Goal: Information Seeking & Learning: Learn about a topic

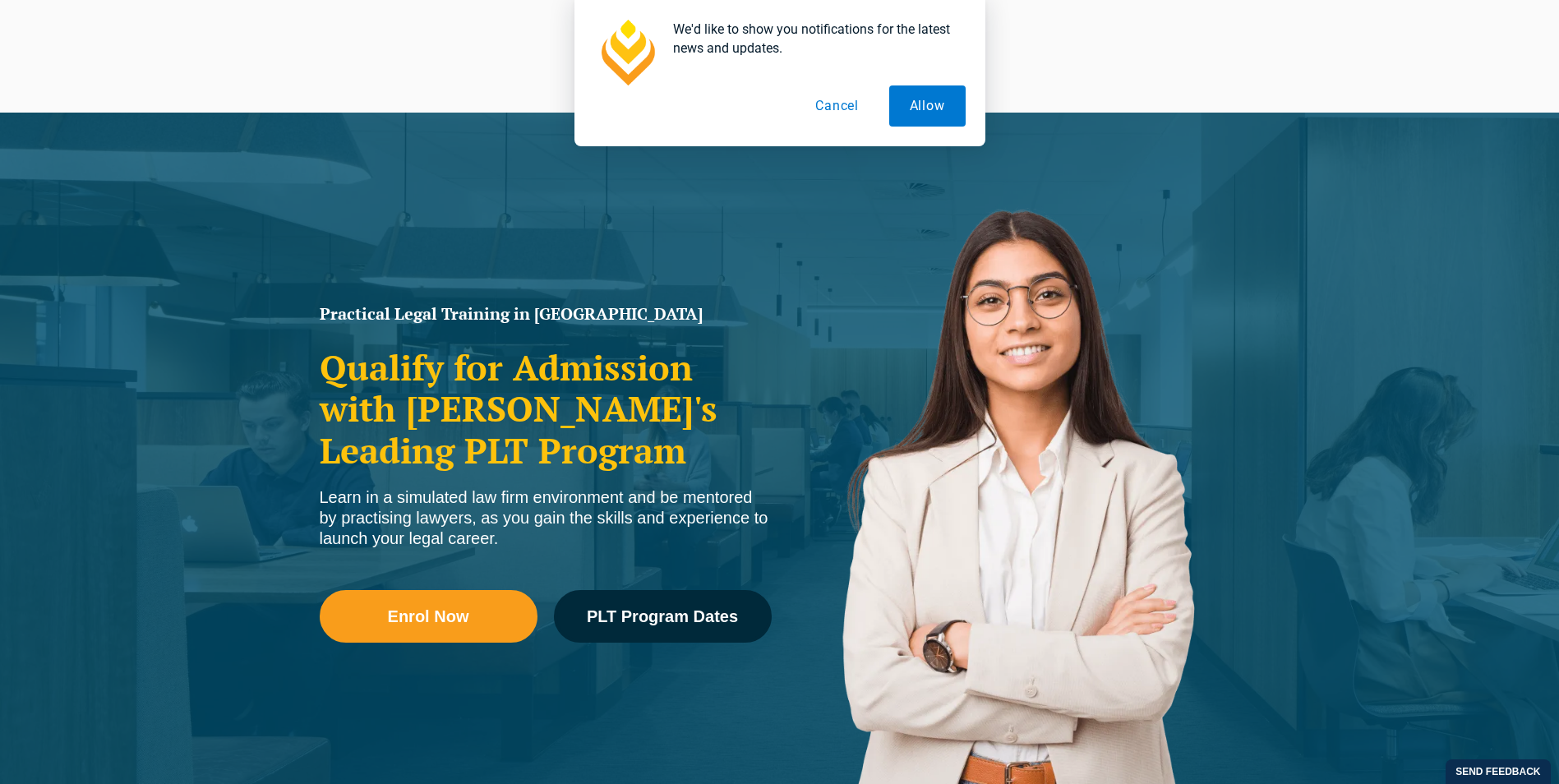
click at [835, 105] on button "Cancel" at bounding box center [837, 105] width 85 height 41
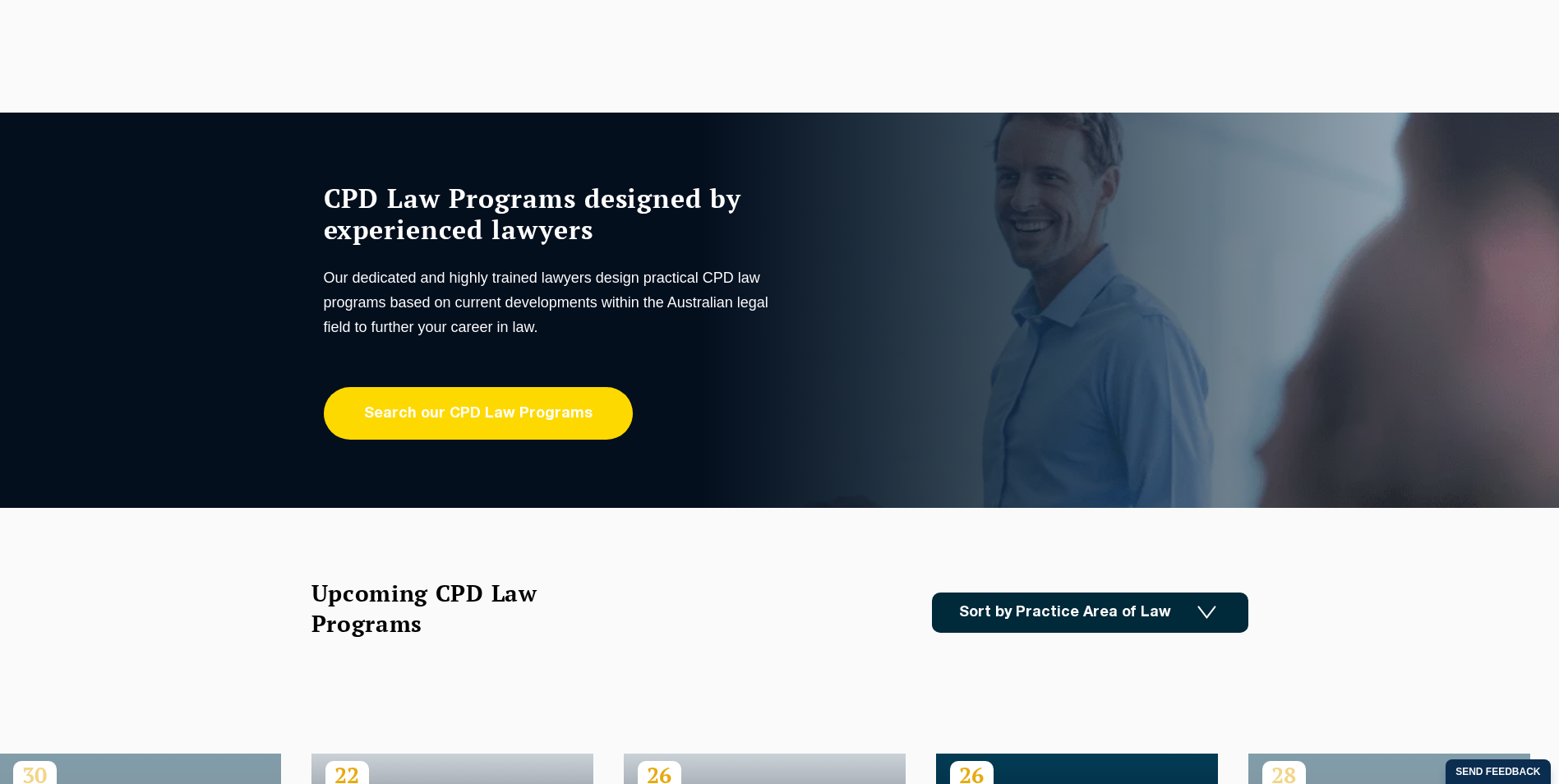
click at [551, 403] on link "Search our CPD Law Programs" at bounding box center [479, 413] width 309 height 52
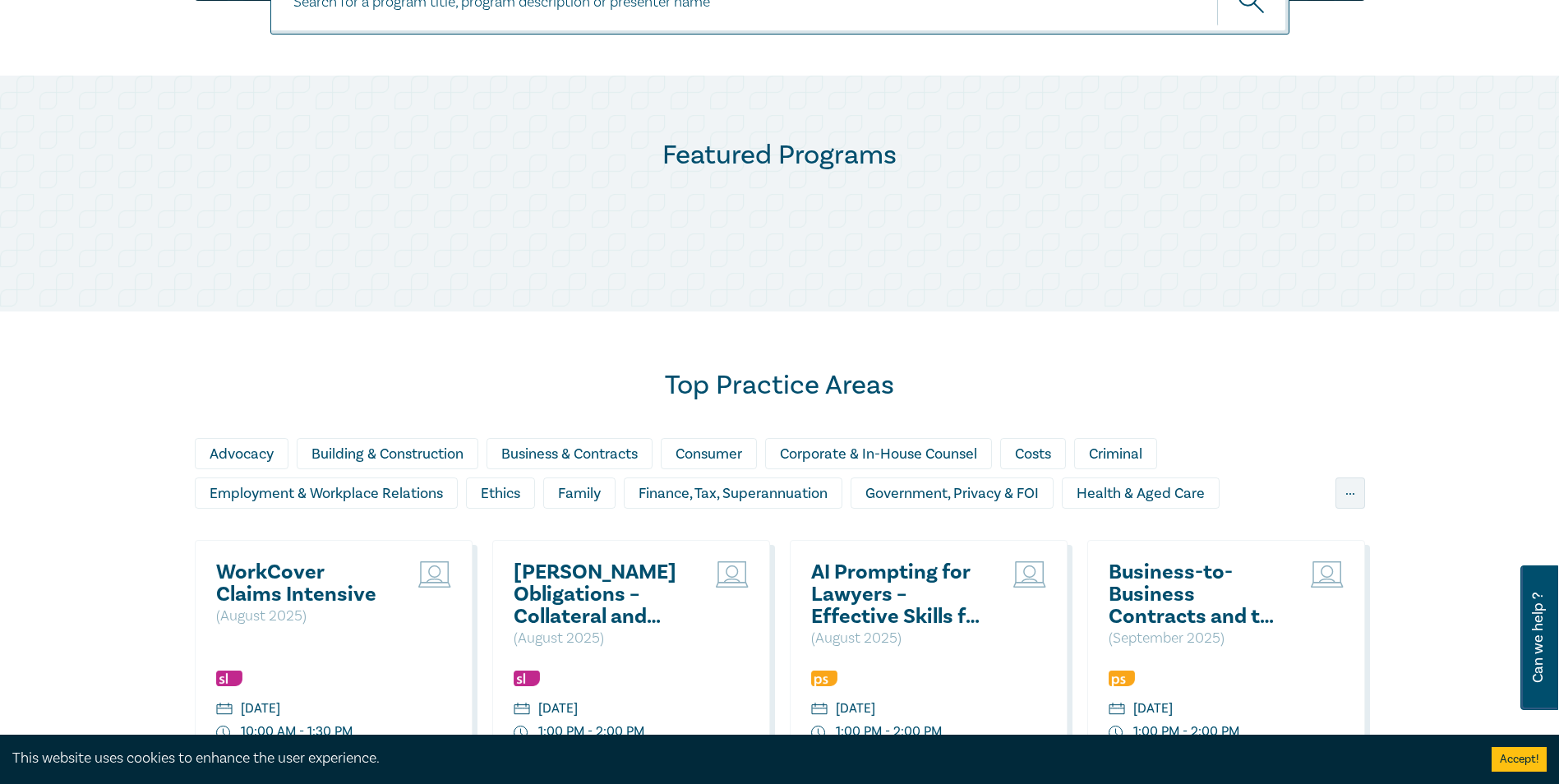
scroll to position [821, 0]
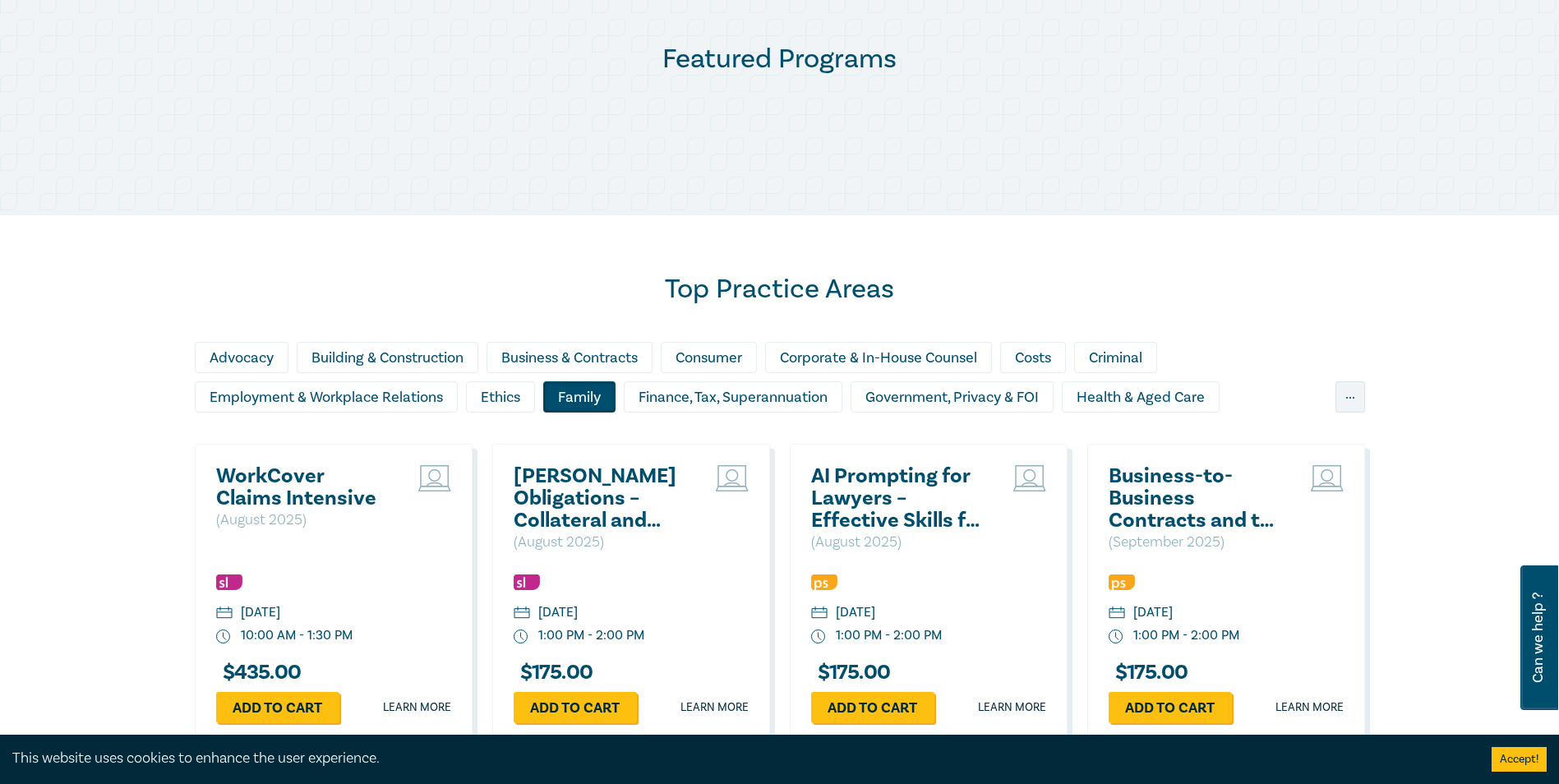
click at [576, 397] on div "Family" at bounding box center [579, 396] width 72 height 32
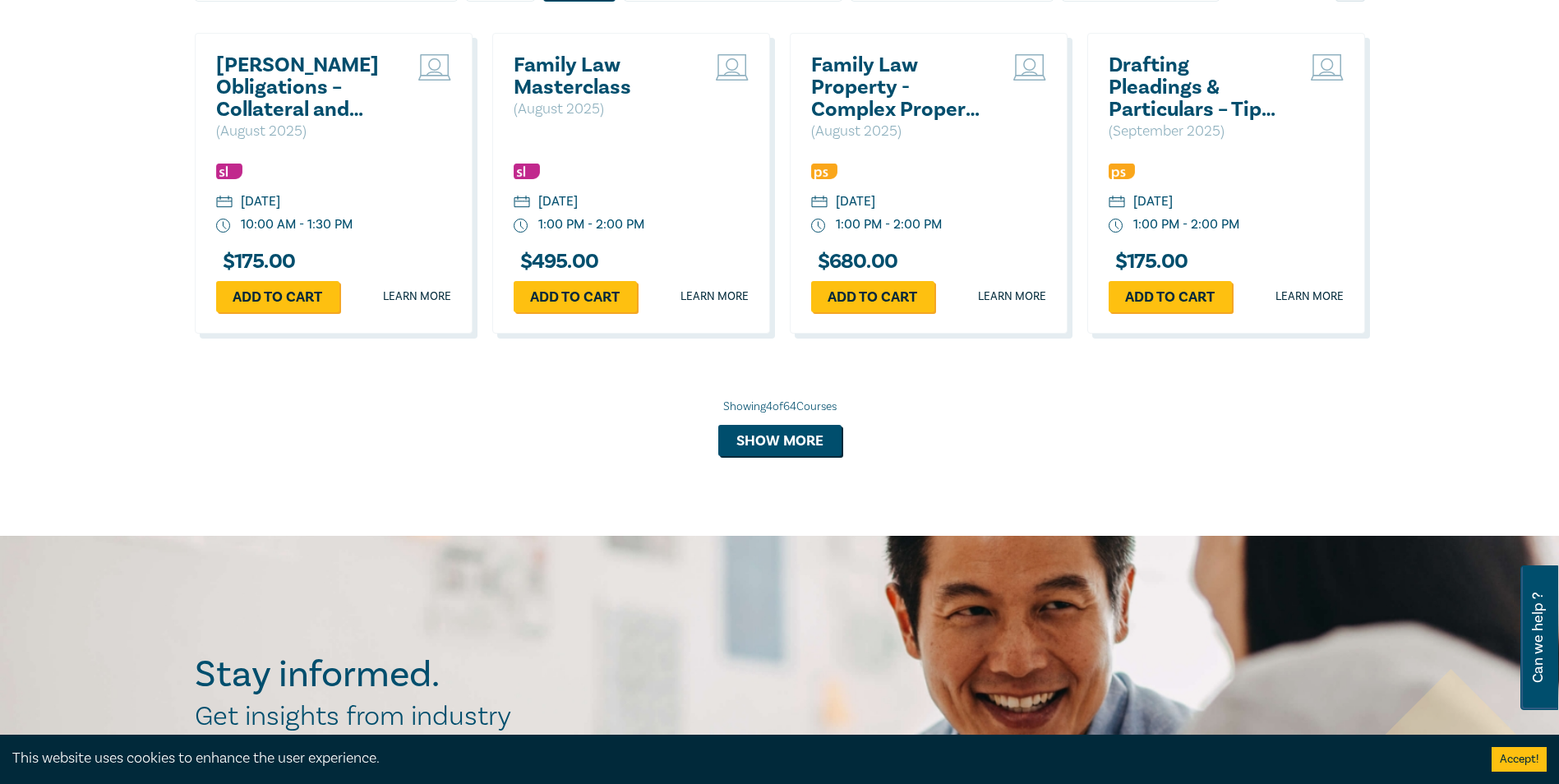
scroll to position [1068, 0]
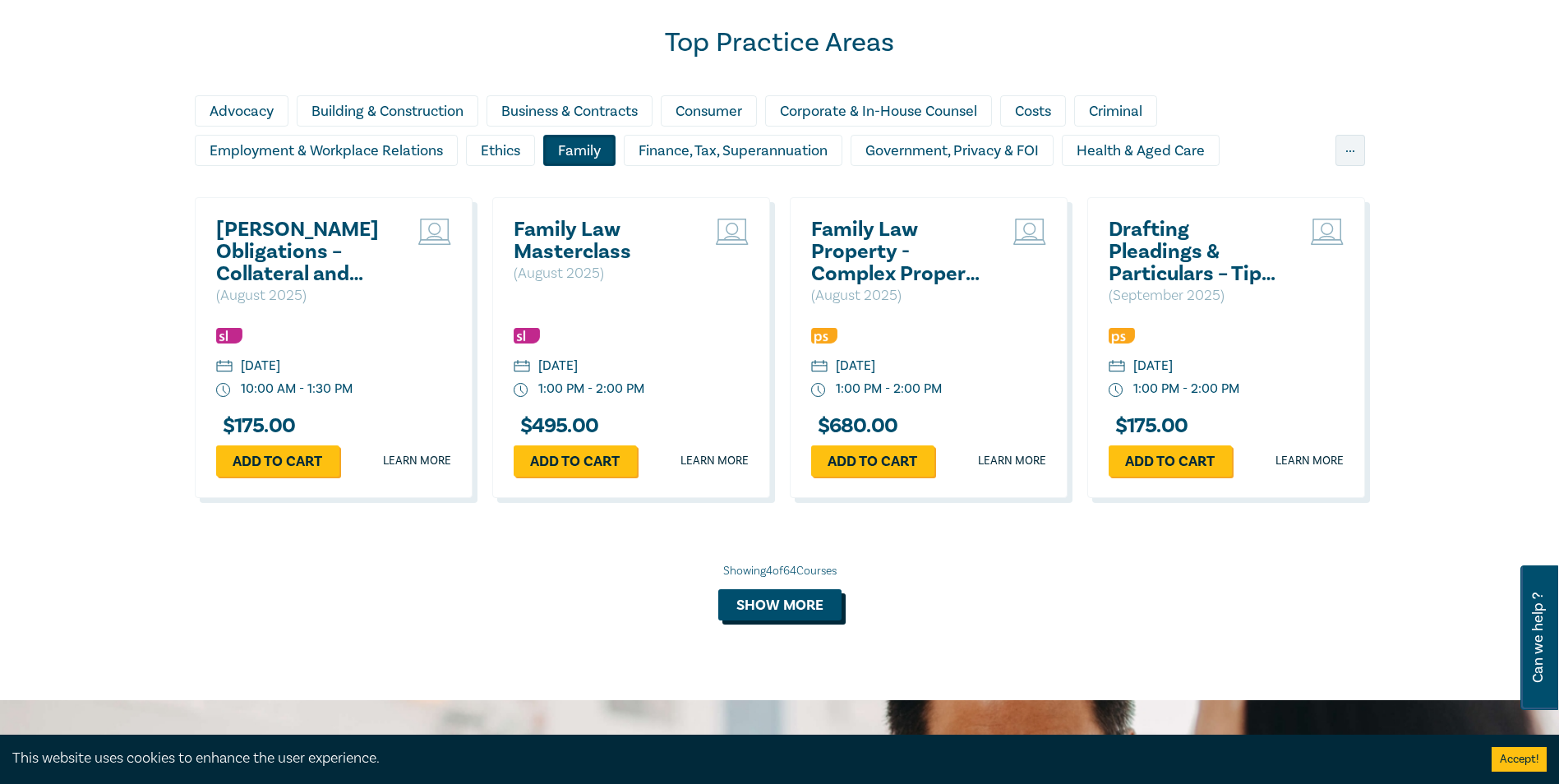
click at [775, 593] on button "Show more" at bounding box center [780, 604] width 123 height 32
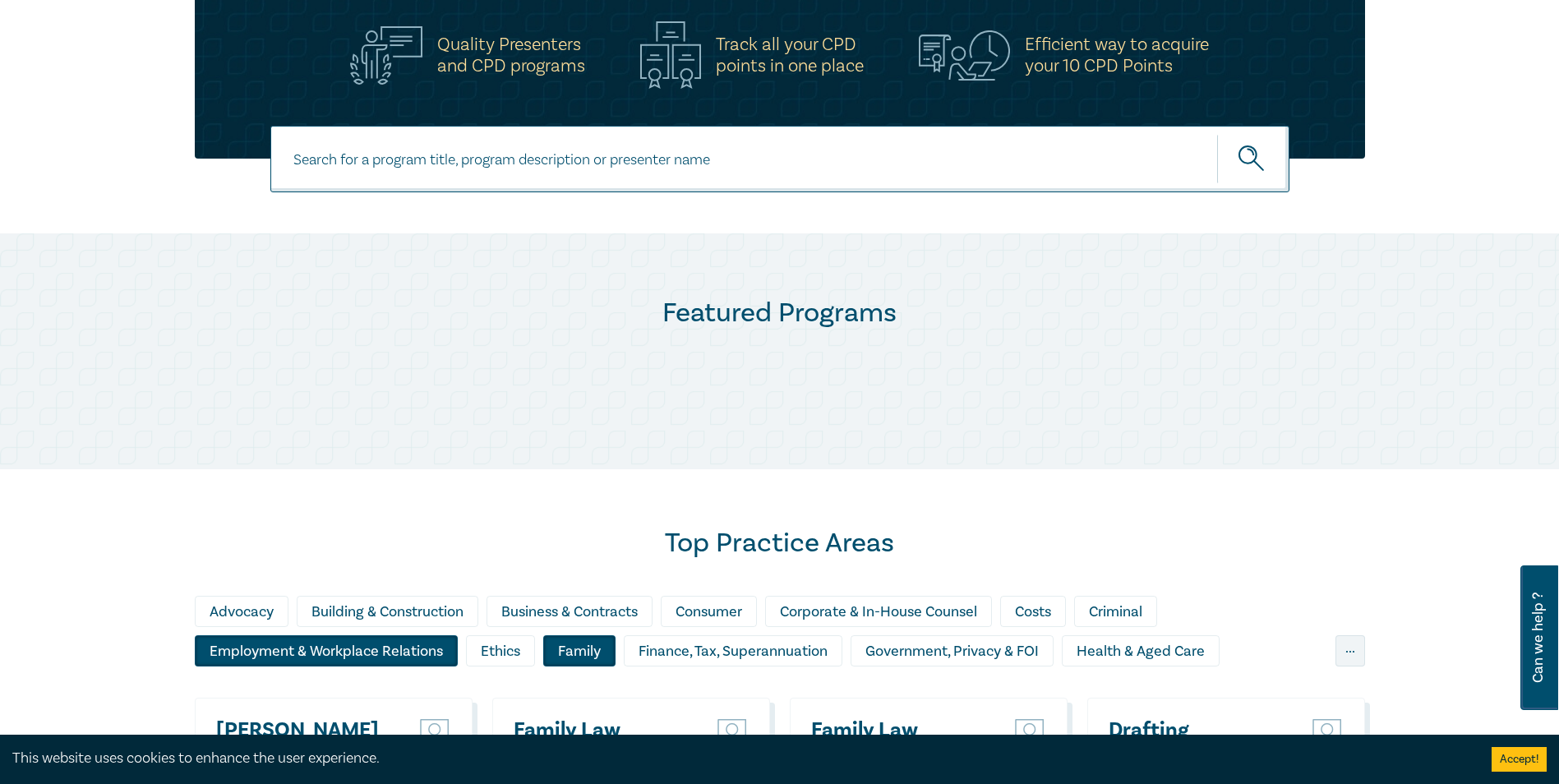
scroll to position [328, 0]
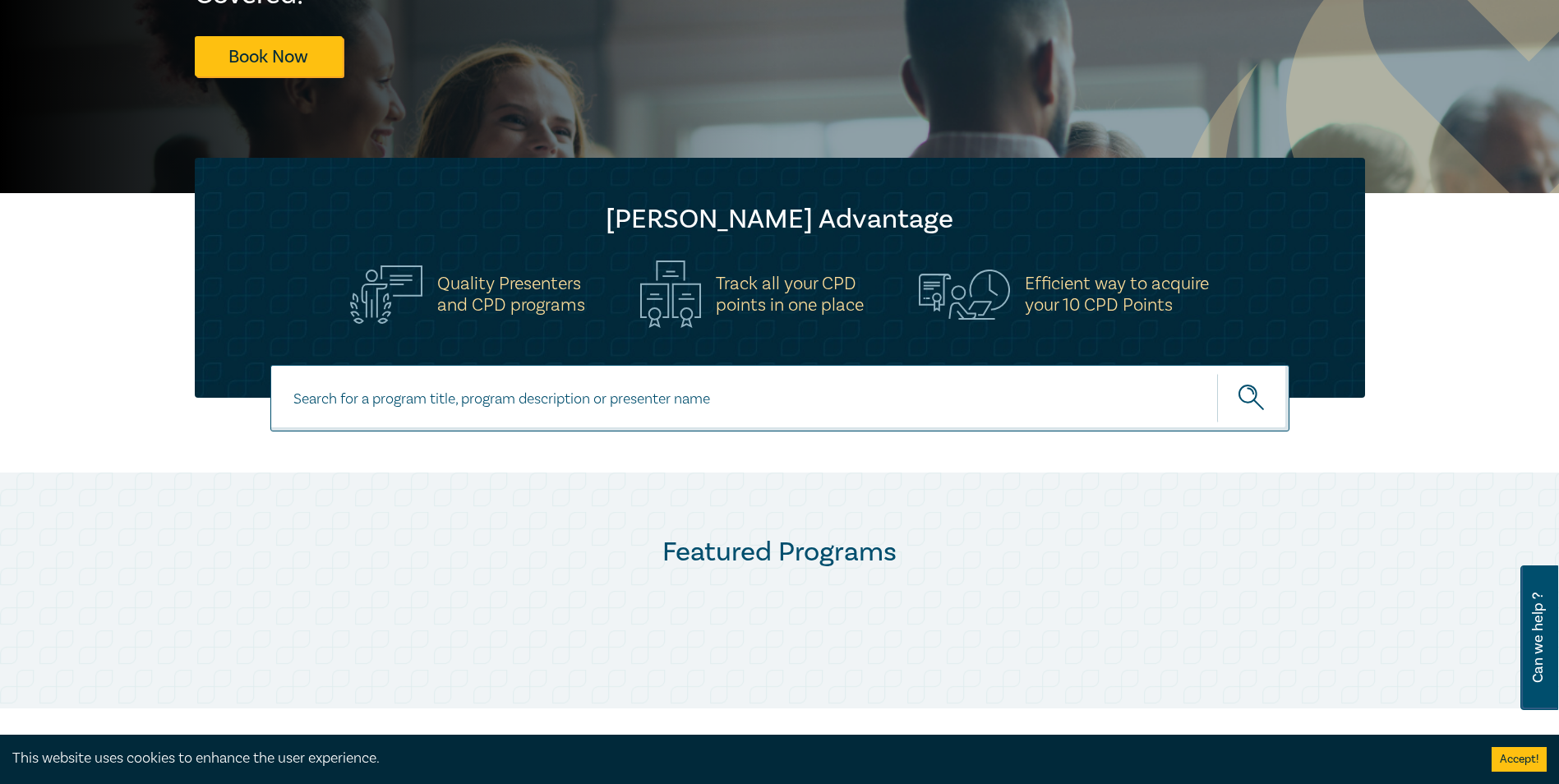
click at [456, 381] on input at bounding box center [780, 398] width 1019 height 67
type input "family law"
click at [1217, 373] on button "submit" at bounding box center [1253, 397] width 72 height 50
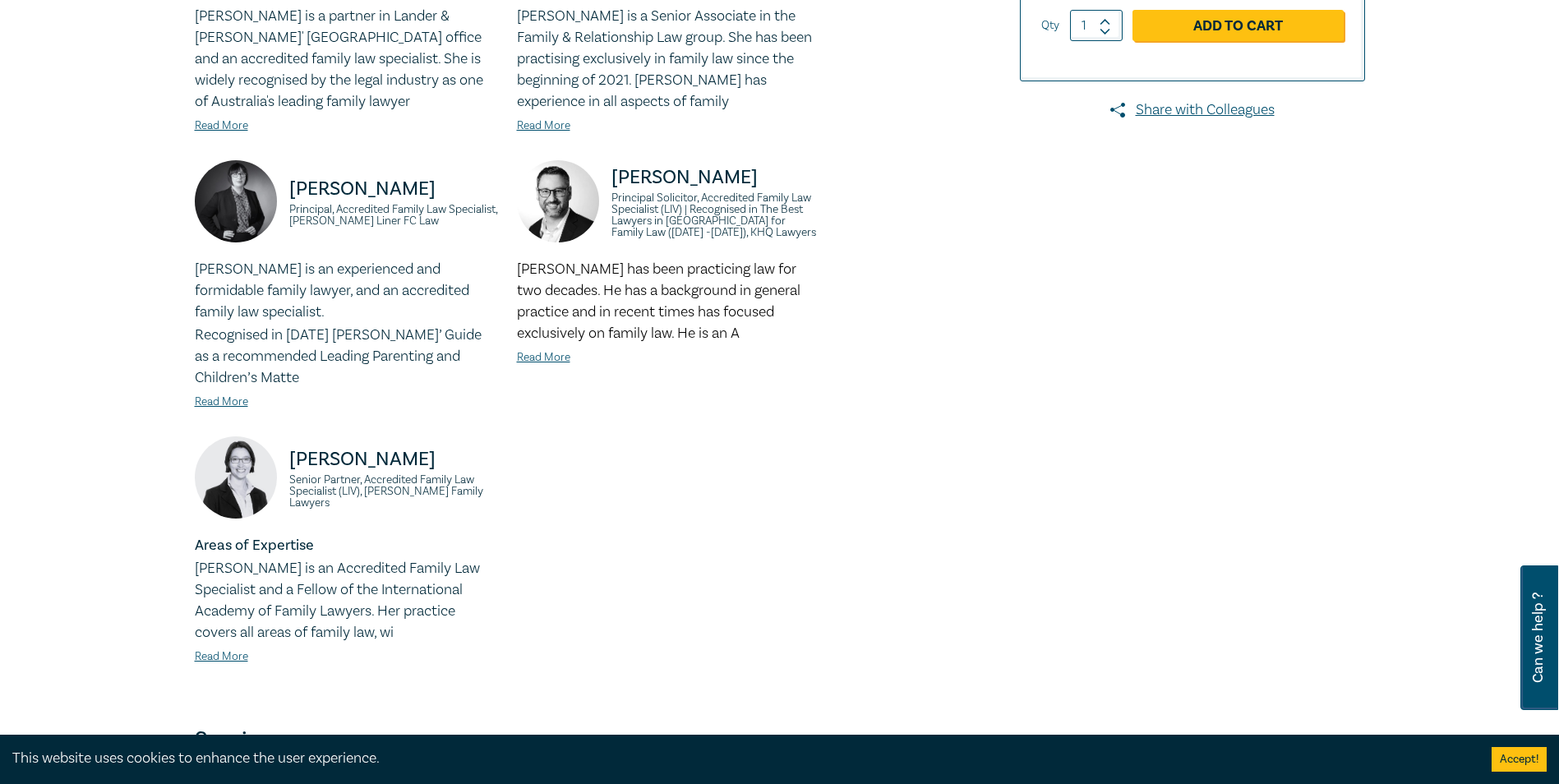
scroll to position [740, 0]
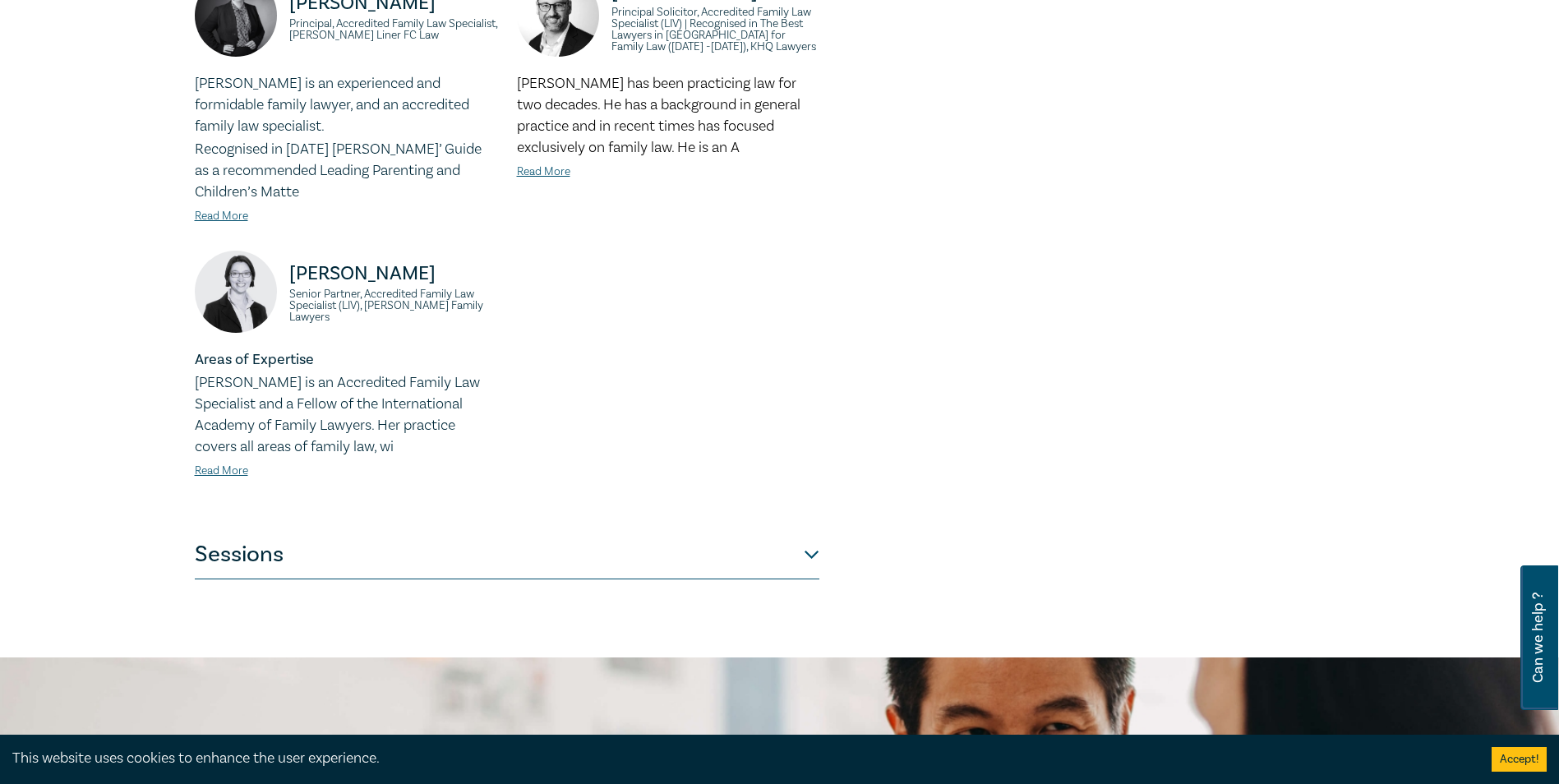
click at [749, 547] on button "Sessions" at bounding box center [507, 554] width 624 height 50
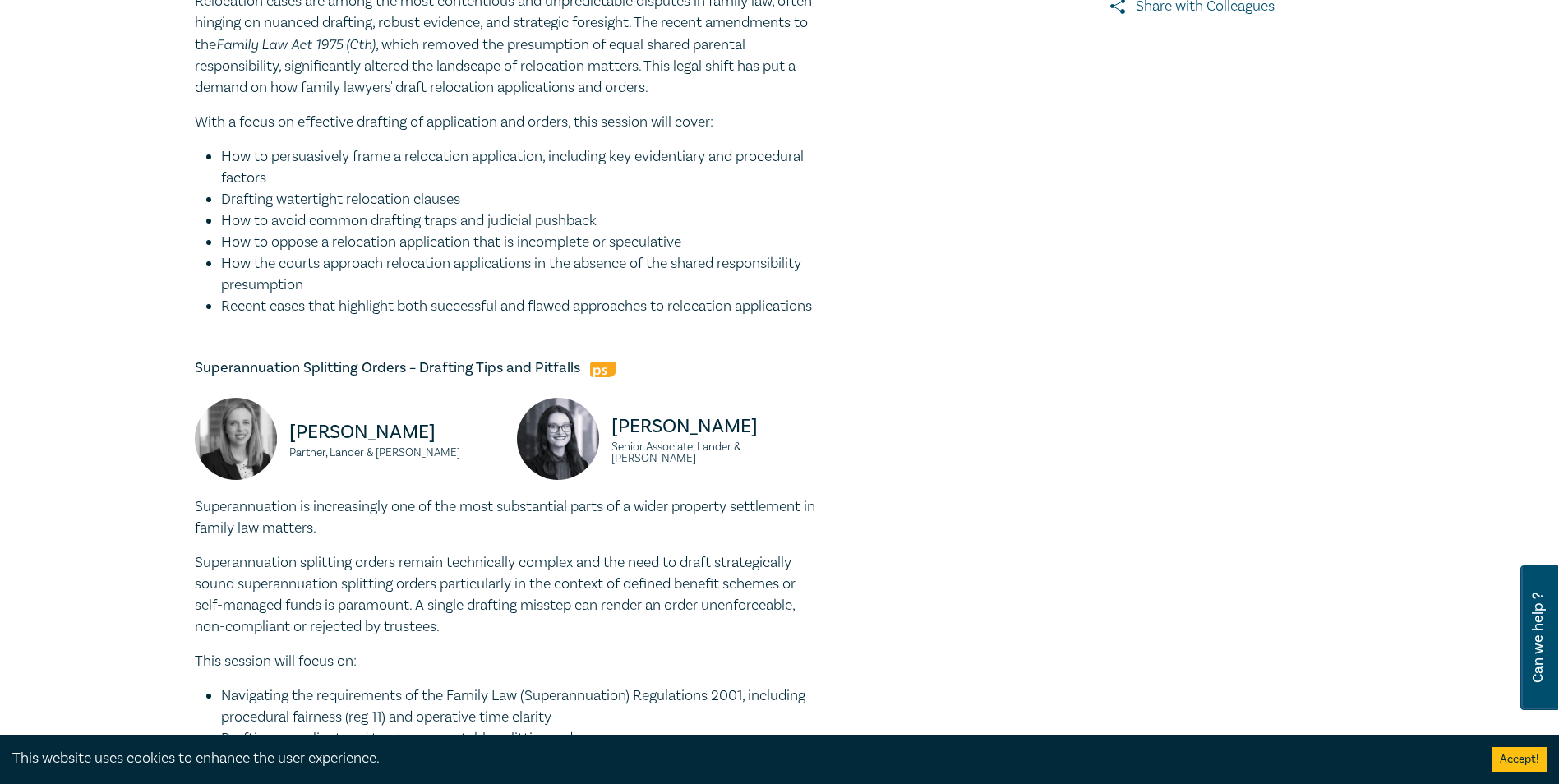
scroll to position [0, 0]
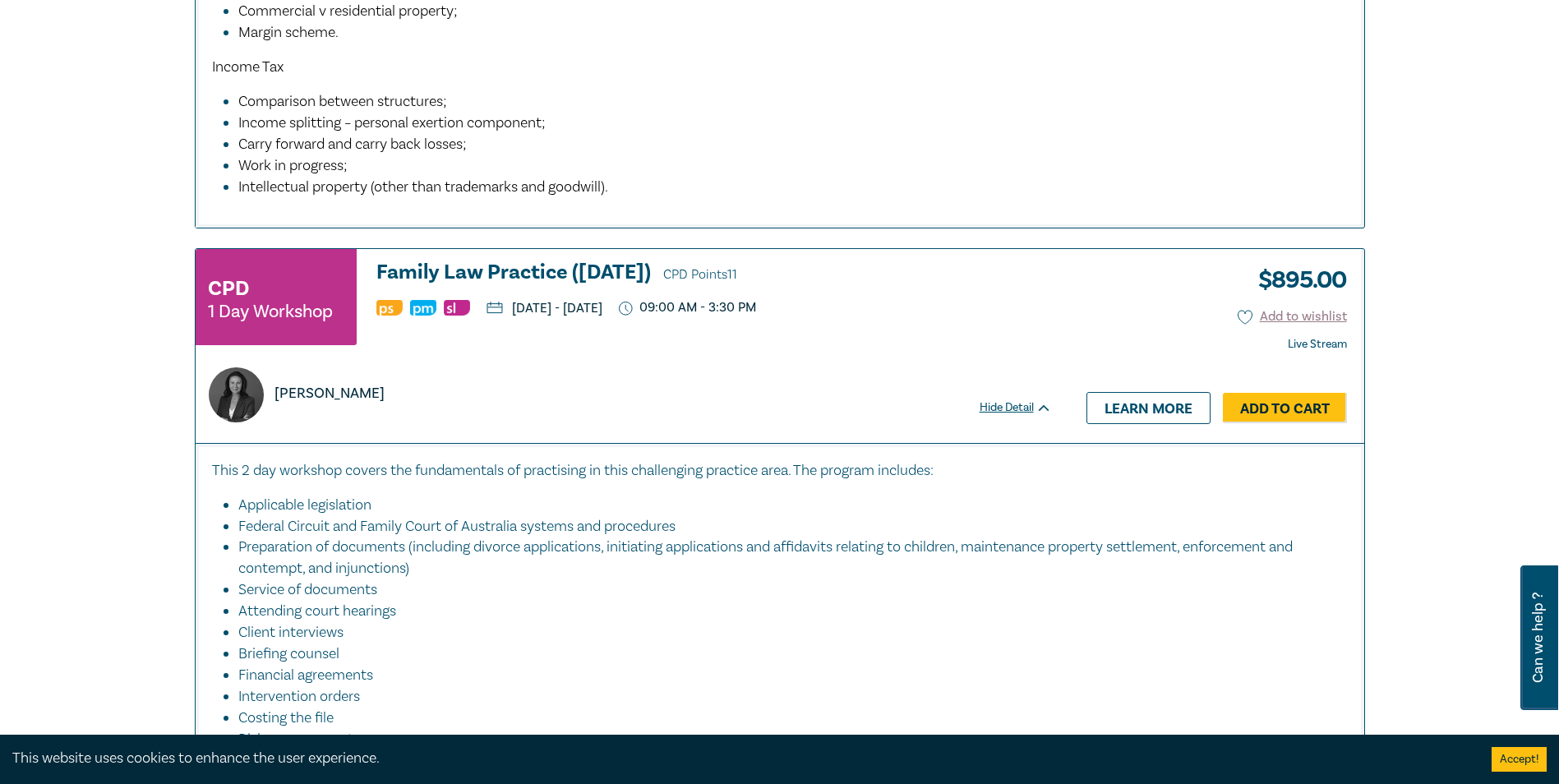
scroll to position [2546, 0]
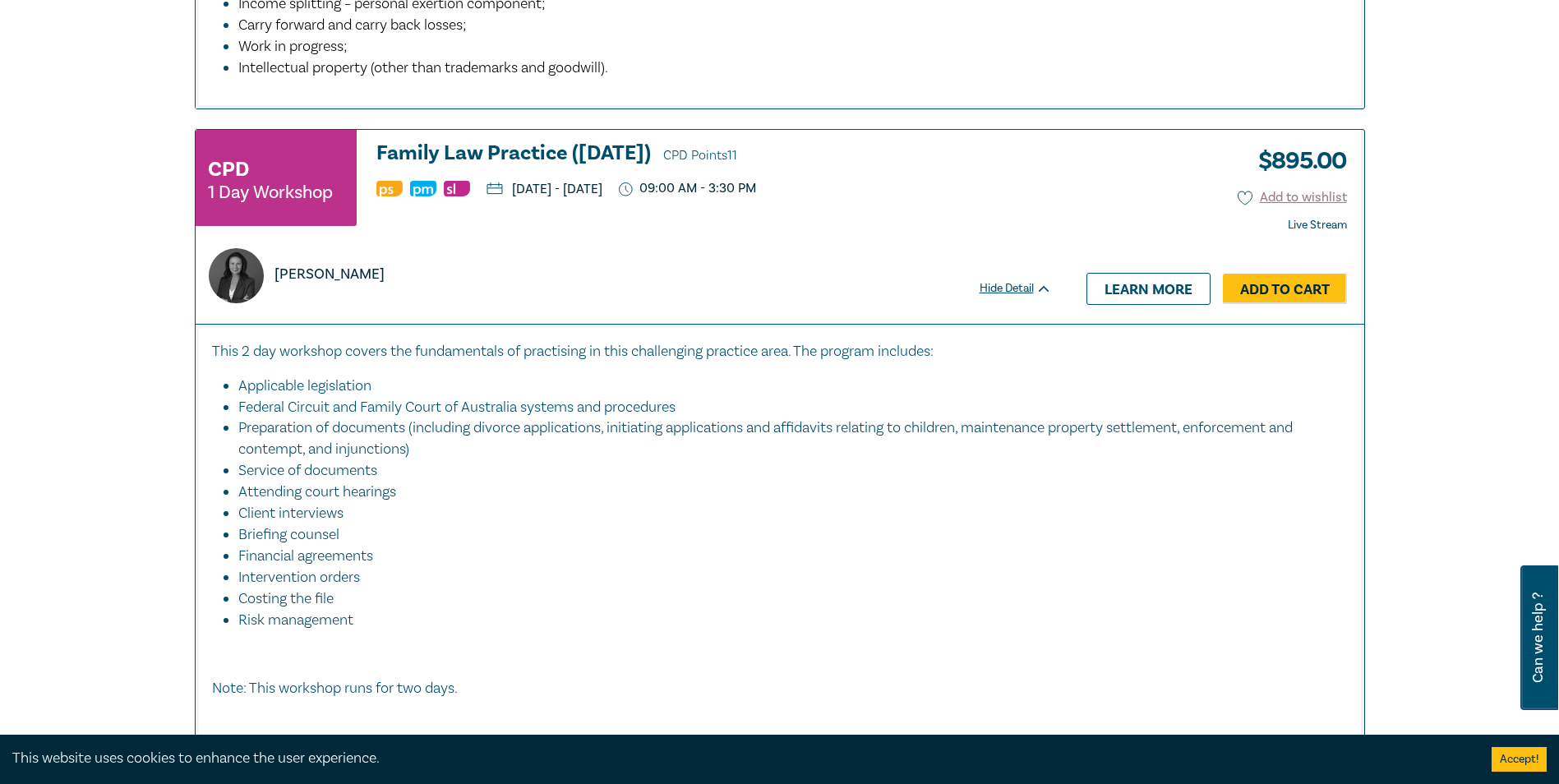
click at [580, 345] on p "This 2 day workshop covers the fundamentals of practising in this challenging p…" at bounding box center [779, 352] width 1136 height 22
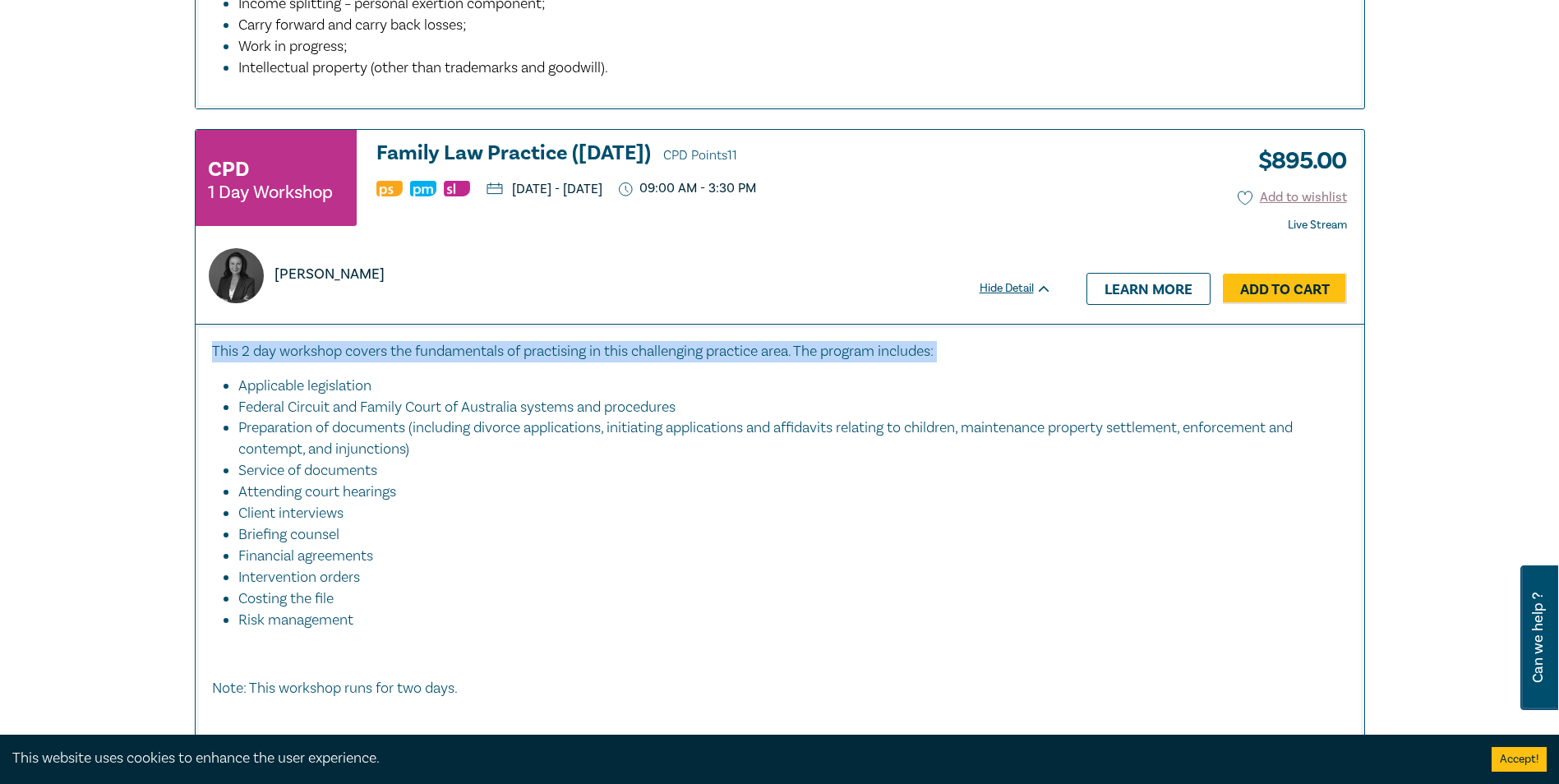
click at [580, 345] on p "This 2 day workshop covers the fundamentals of practising in this challenging p…" at bounding box center [779, 352] width 1136 height 22
drag, startPoint x: 580, startPoint y: 345, endPoint x: 569, endPoint y: 344, distance: 11.0
click at [569, 344] on p "This 2 day workshop covers the fundamentals of practising in this challenging p…" at bounding box center [779, 352] width 1136 height 22
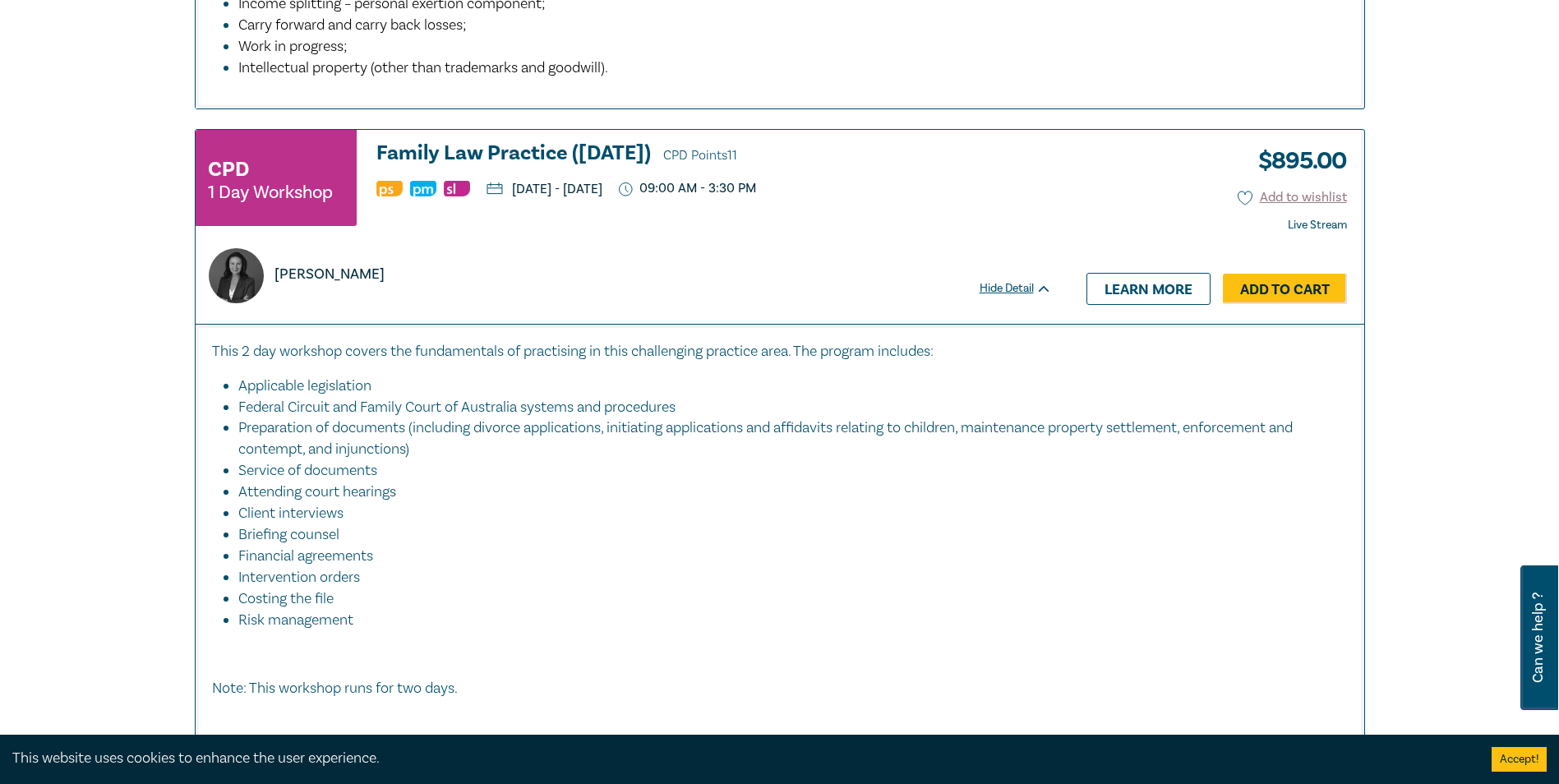
click at [405, 409] on li "Federal Circuit and Family Court of Australia systems and procedures" at bounding box center [784, 408] width 1093 height 22
drag, startPoint x: 405, startPoint y: 409, endPoint x: 336, endPoint y: 430, distance: 72.1
click at [336, 430] on li "Preparation of documents (including divorce applications, initiating applicatio…" at bounding box center [784, 438] width 1093 height 43
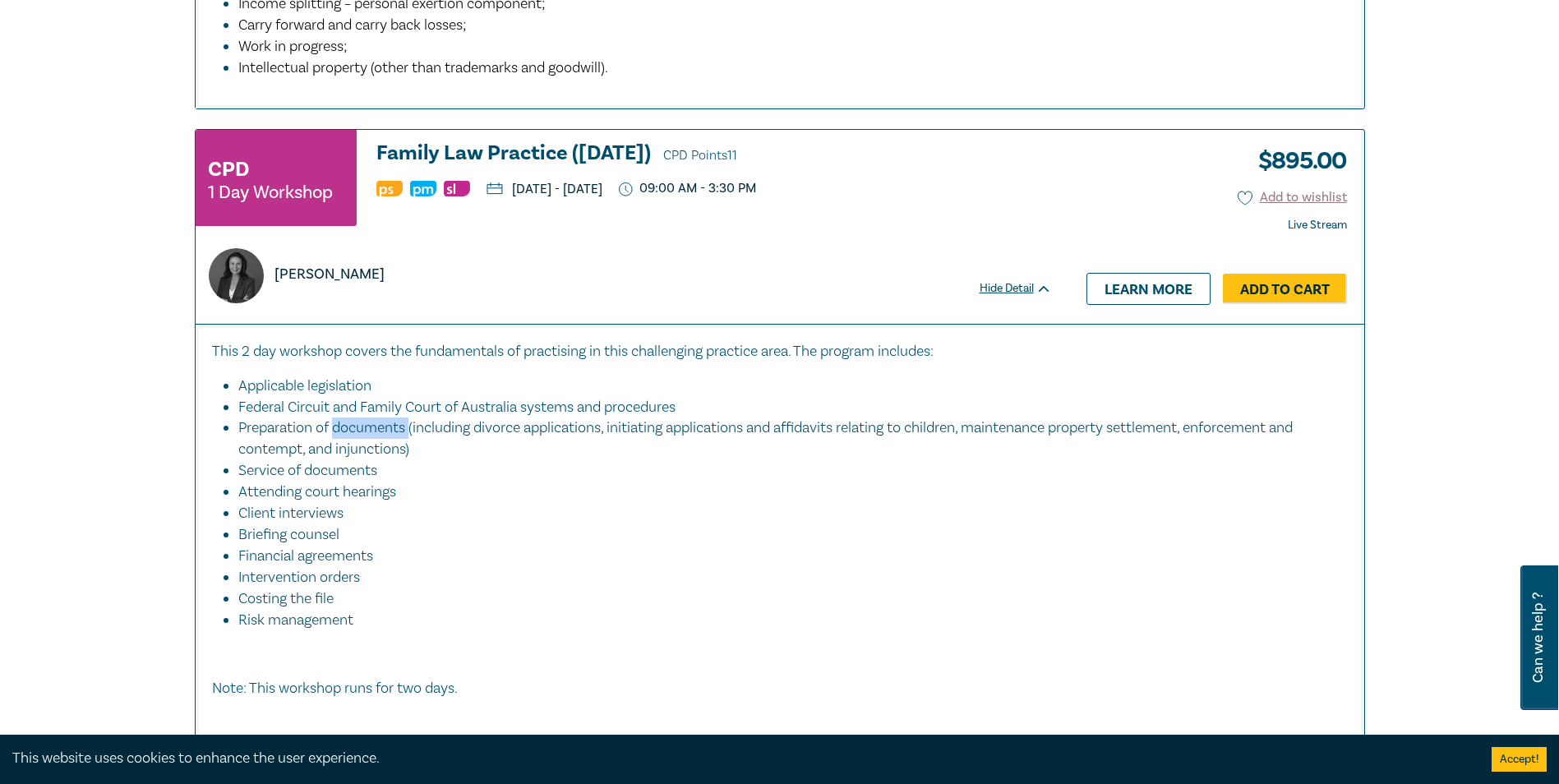
click at [336, 430] on li "Preparation of documents (including divorce applications, initiating applicatio…" at bounding box center [784, 438] width 1093 height 43
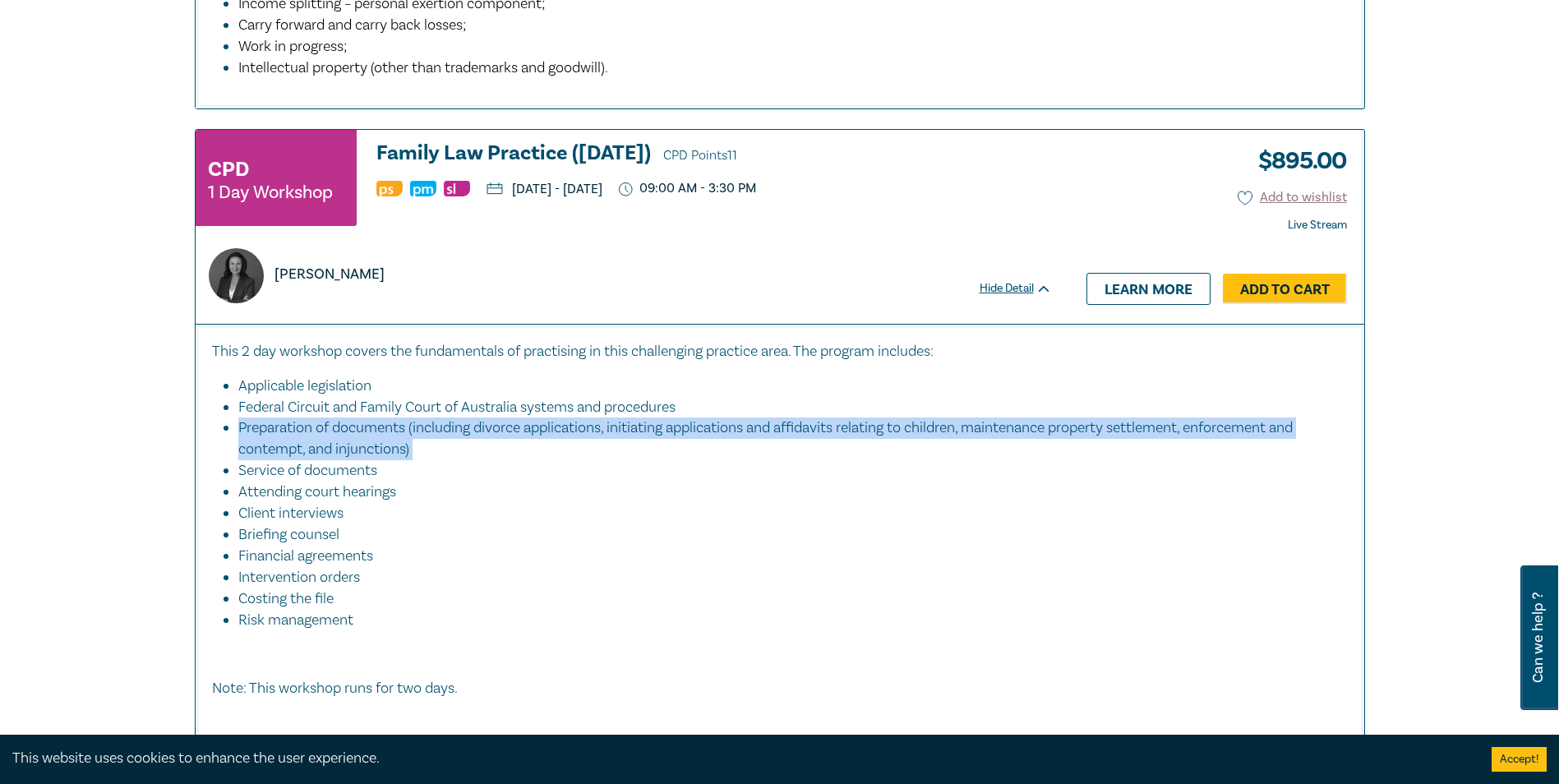
click at [336, 430] on li "Preparation of documents (including divorce applications, initiating applicatio…" at bounding box center [784, 438] width 1093 height 43
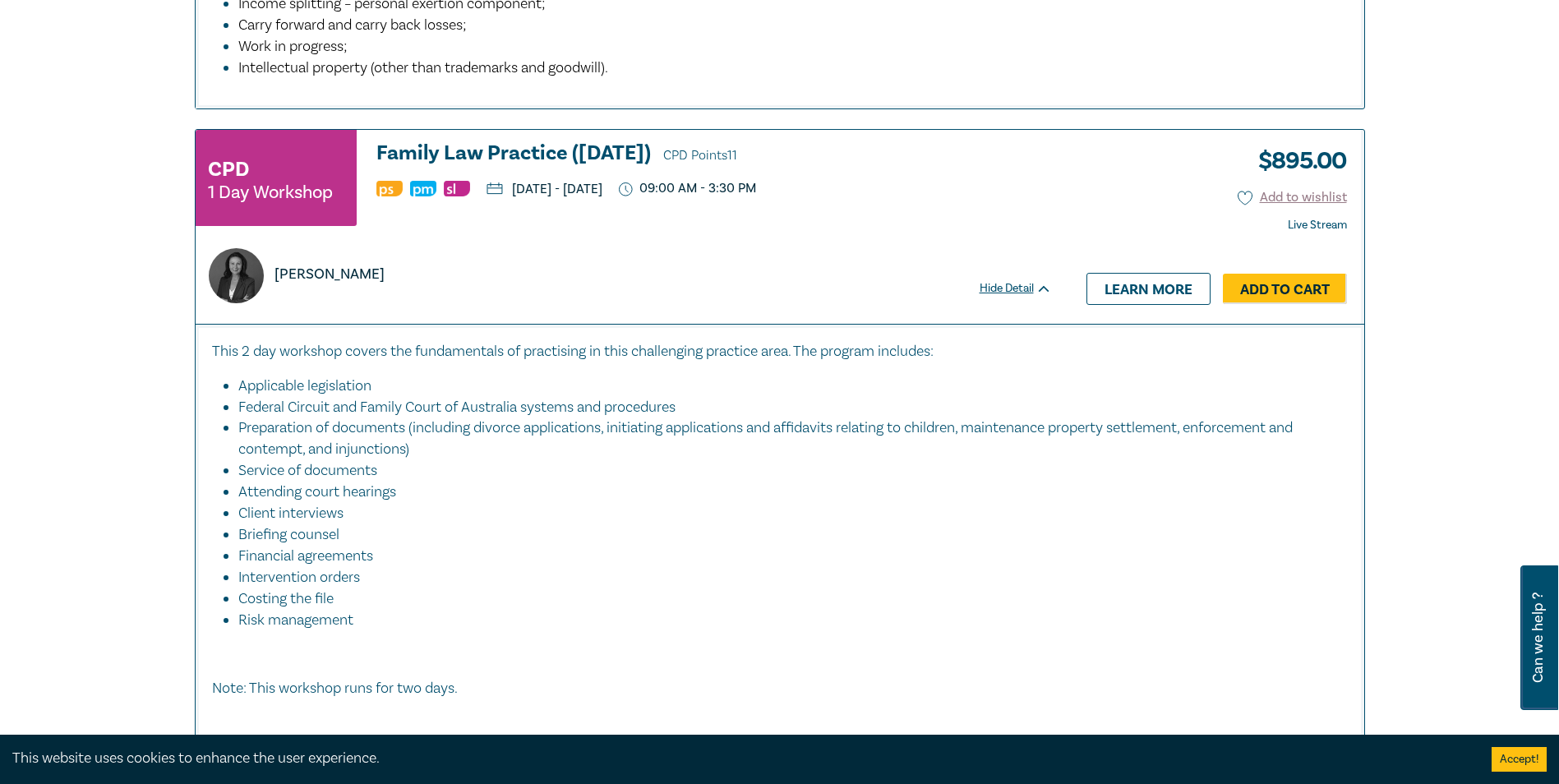
drag, startPoint x: 336, startPoint y: 430, endPoint x: 328, endPoint y: 494, distance: 64.5
click at [328, 494] on li "Attending court hearings" at bounding box center [784, 492] width 1093 height 22
drag, startPoint x: 328, startPoint y: 494, endPoint x: 313, endPoint y: 527, distance: 36.2
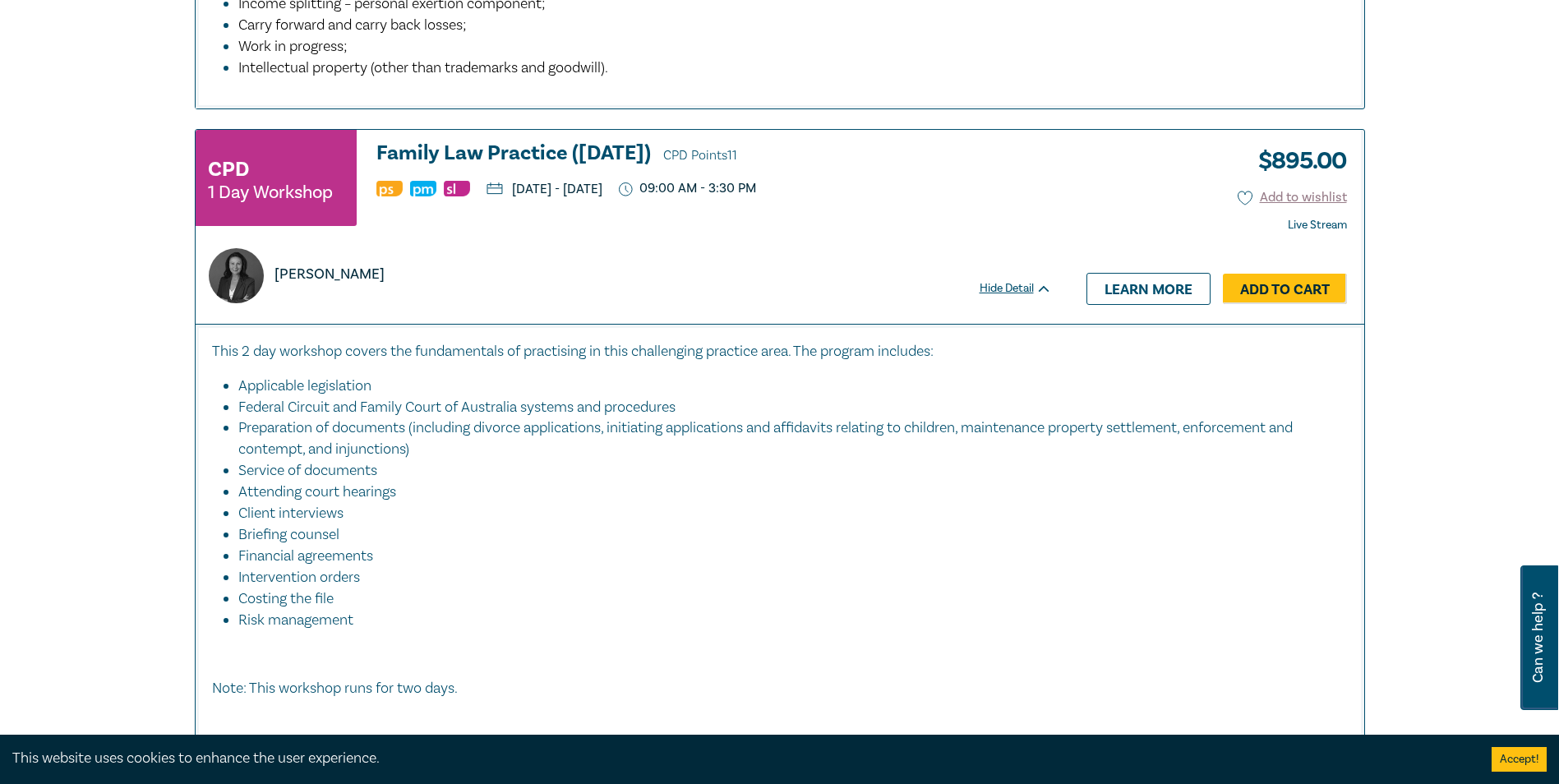
click at [313, 527] on li "Briefing counsel" at bounding box center [784, 535] width 1093 height 22
drag, startPoint x: 313, startPoint y: 527, endPoint x: 305, endPoint y: 564, distance: 37.9
click at [305, 567] on li "Intervention orders" at bounding box center [784, 578] width 1093 height 22
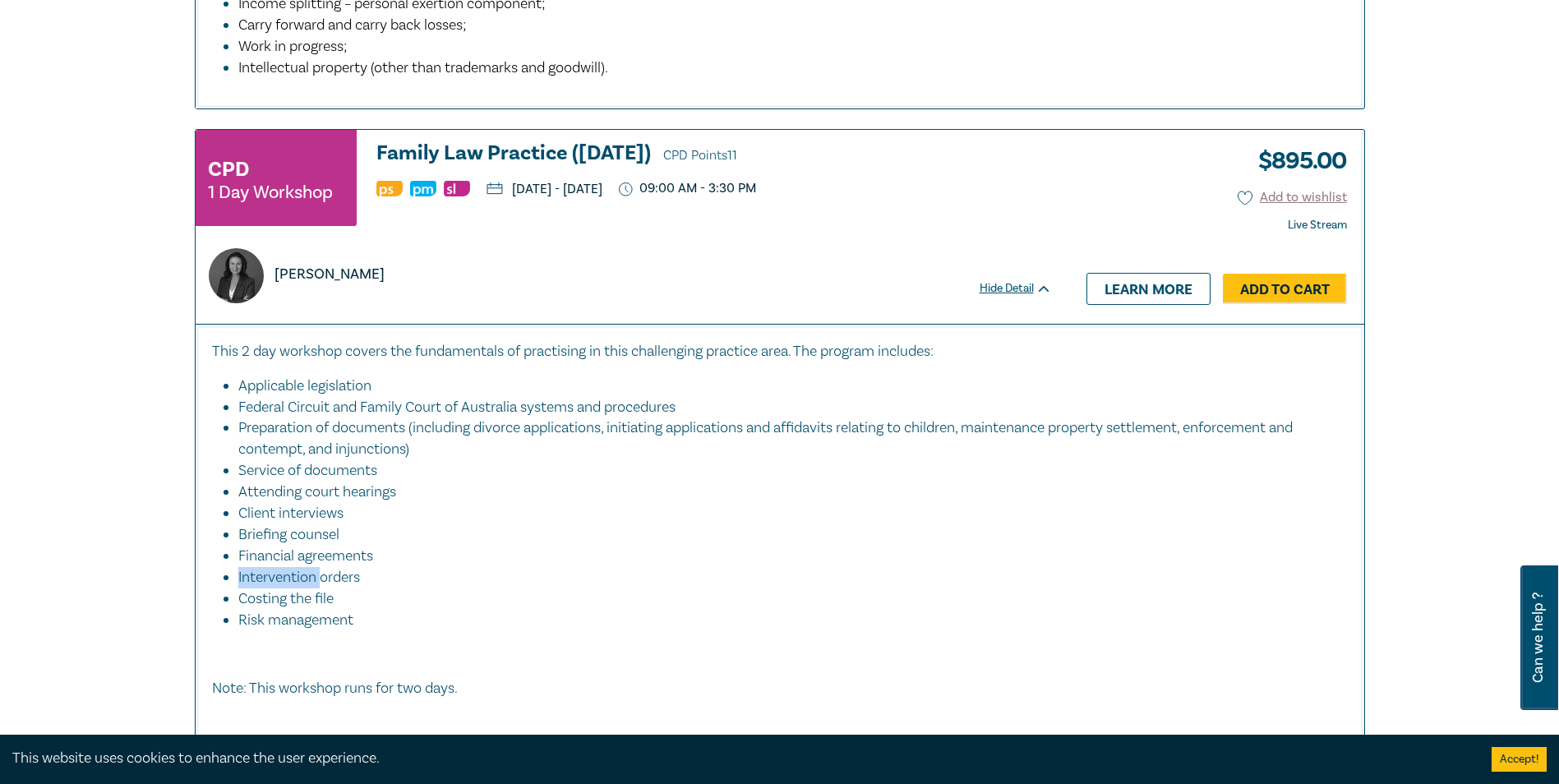
click at [305, 567] on li "Intervention orders" at bounding box center [784, 578] width 1093 height 22
drag, startPoint x: 305, startPoint y: 564, endPoint x: 308, endPoint y: 605, distance: 41.1
click at [309, 605] on li "Costing the file" at bounding box center [784, 599] width 1093 height 22
click at [308, 605] on li "Costing the file" at bounding box center [784, 599] width 1093 height 22
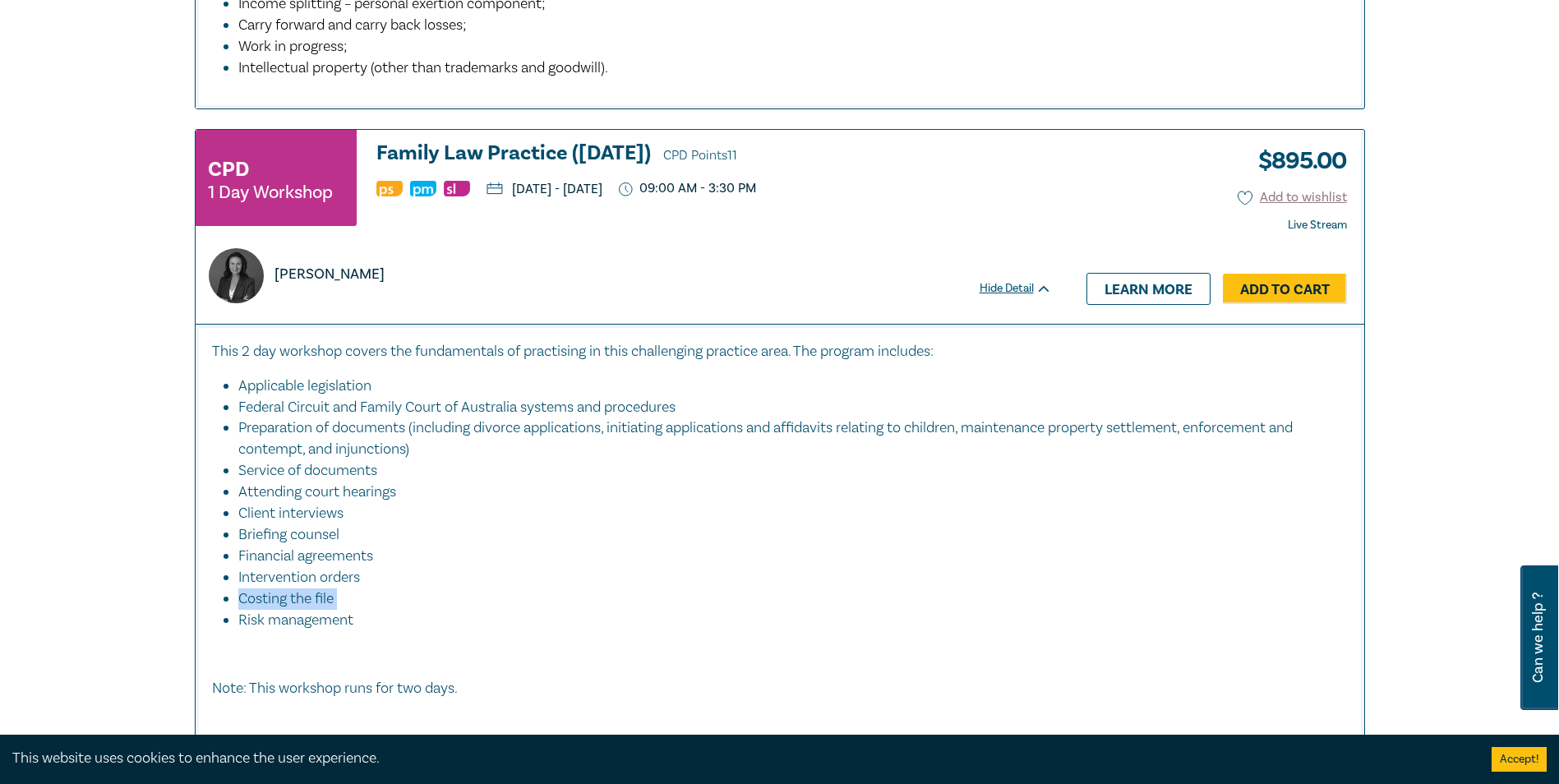
click at [308, 605] on li "Costing the file" at bounding box center [784, 599] width 1093 height 22
drag, startPoint x: 308, startPoint y: 605, endPoint x: 299, endPoint y: 619, distance: 16.6
click at [299, 619] on li "Risk management" at bounding box center [793, 620] width 1109 height 22
click at [299, 619] on li "Risk management" at bounding box center [793, 620] width 1109 height 22
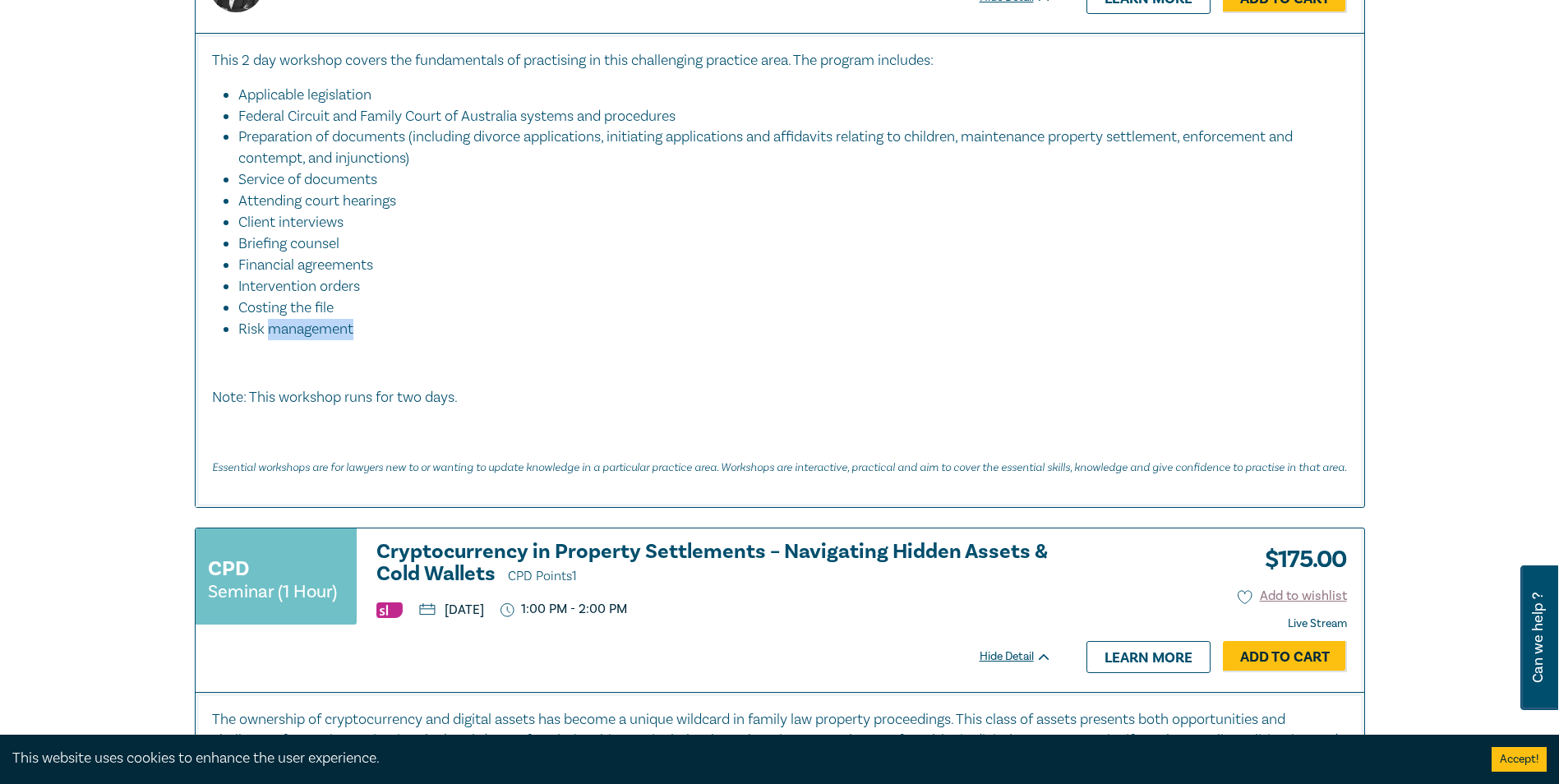
click at [541, 336] on div "This 2 day workshop covers the fundamentals of practising in this challenging p…" at bounding box center [779, 263] width 1136 height 427
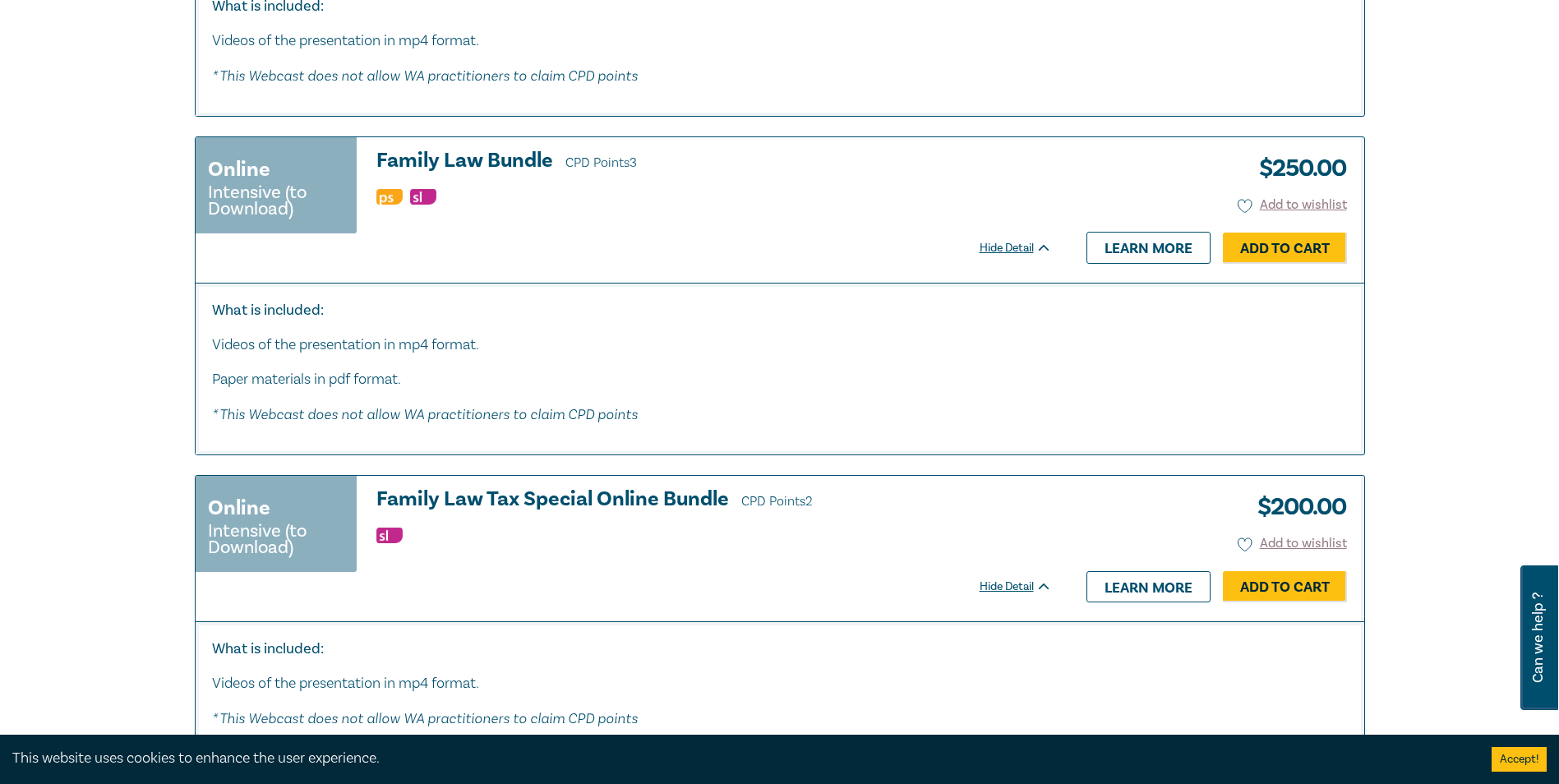
scroll to position [6817, 0]
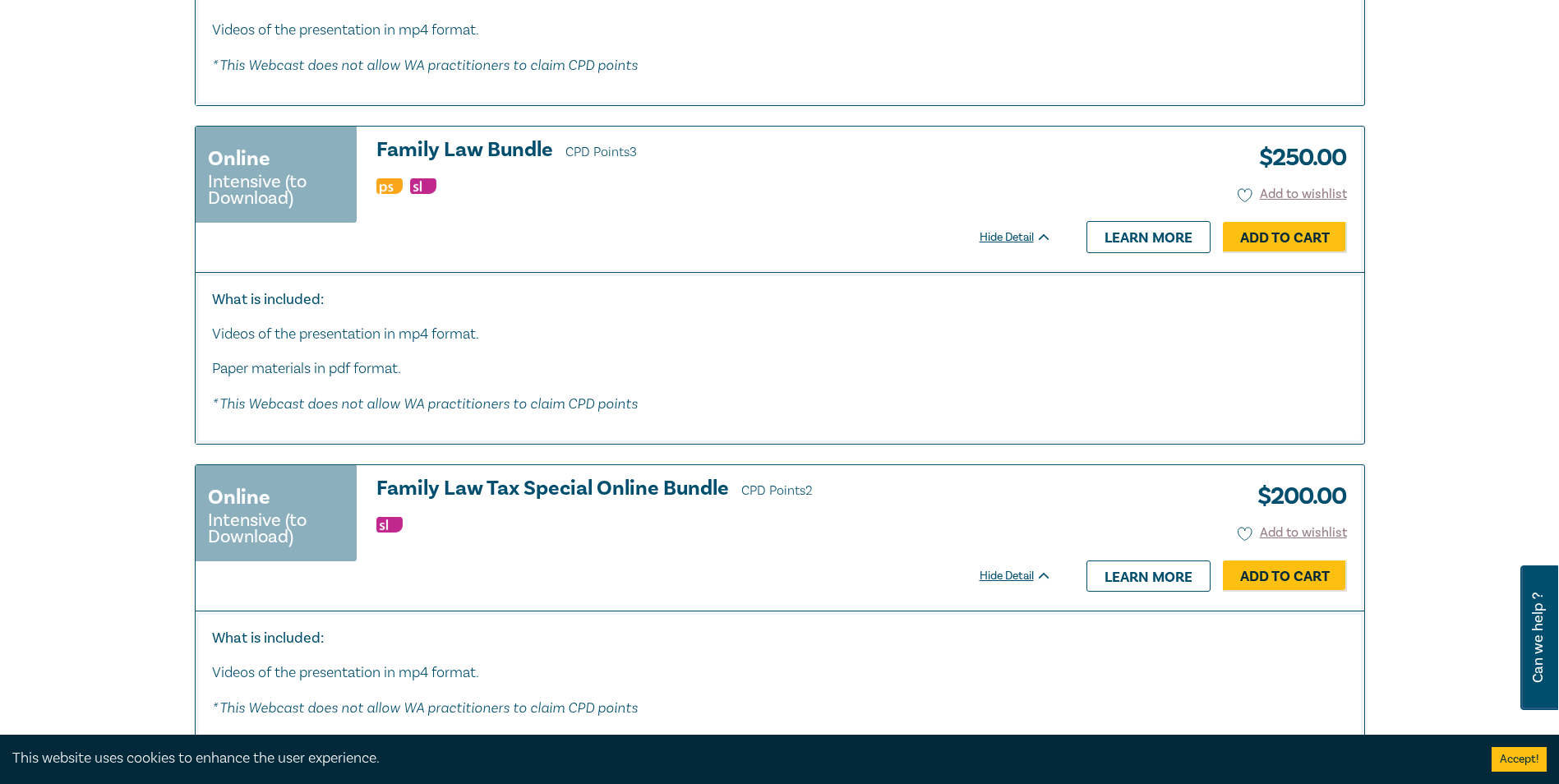
drag, startPoint x: 499, startPoint y: 135, endPoint x: 498, endPoint y: 145, distance: 10.0
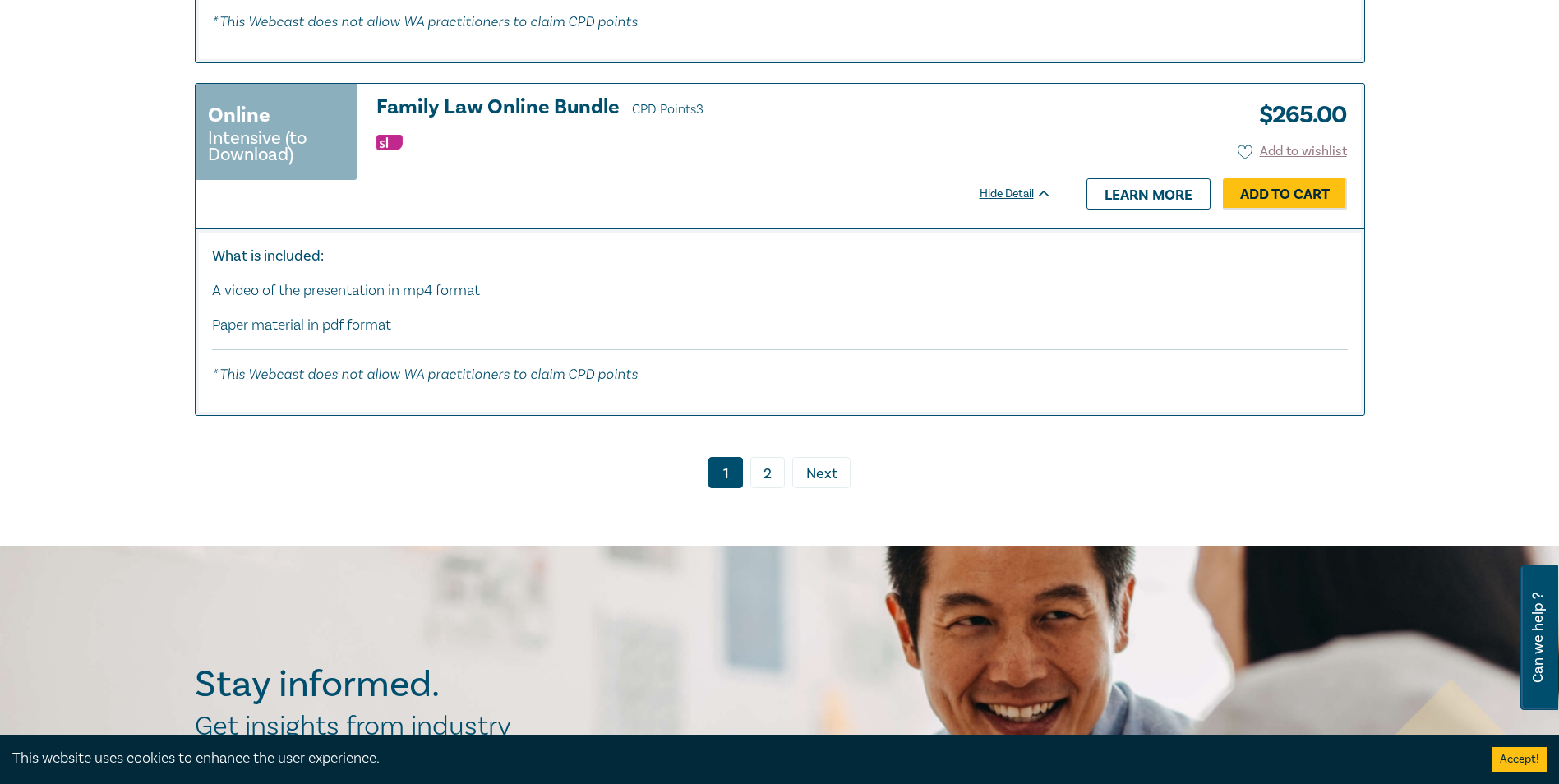
scroll to position [7803, 0]
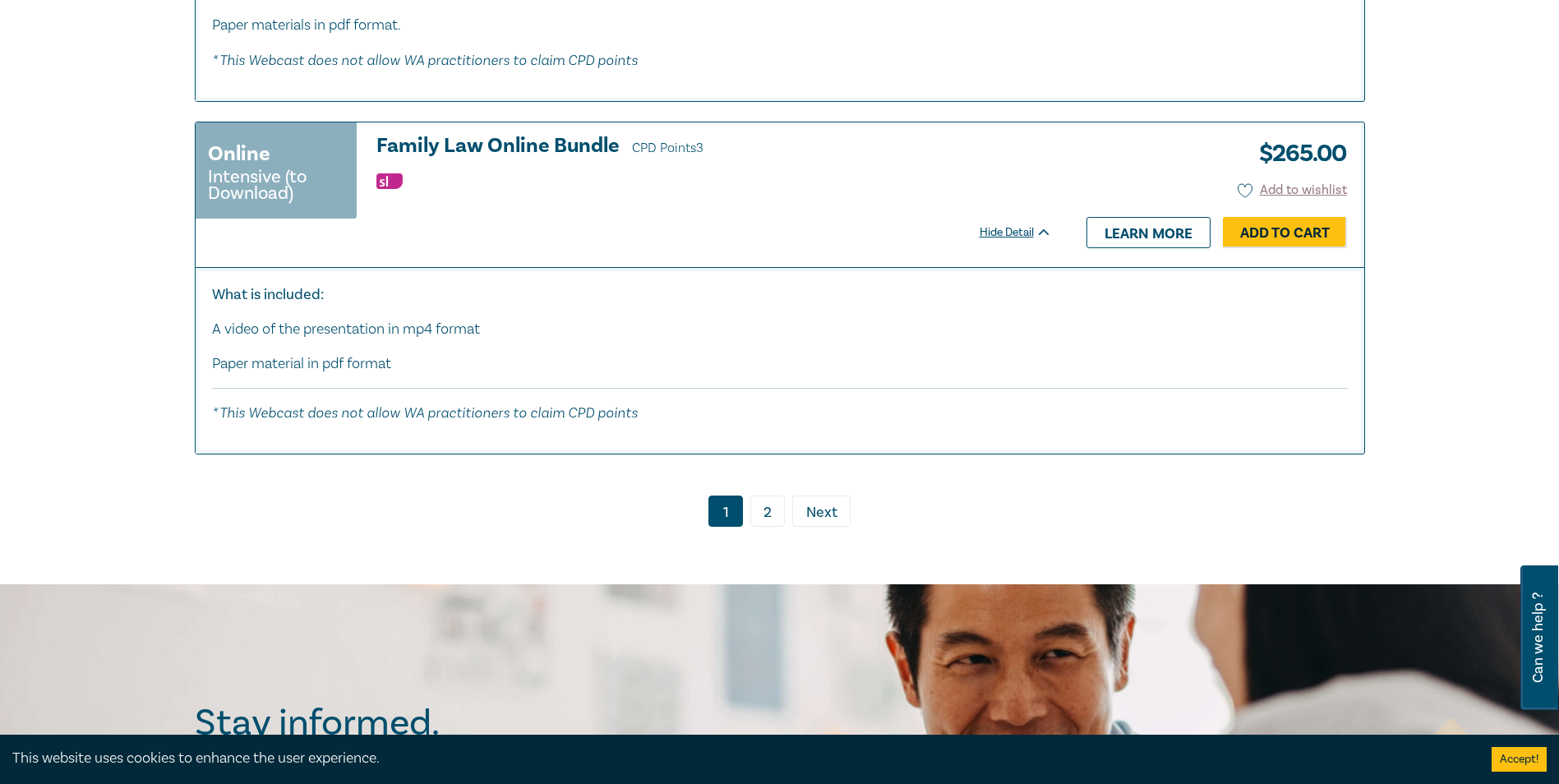
click at [772, 496] on link "2" at bounding box center [767, 511] width 34 height 32
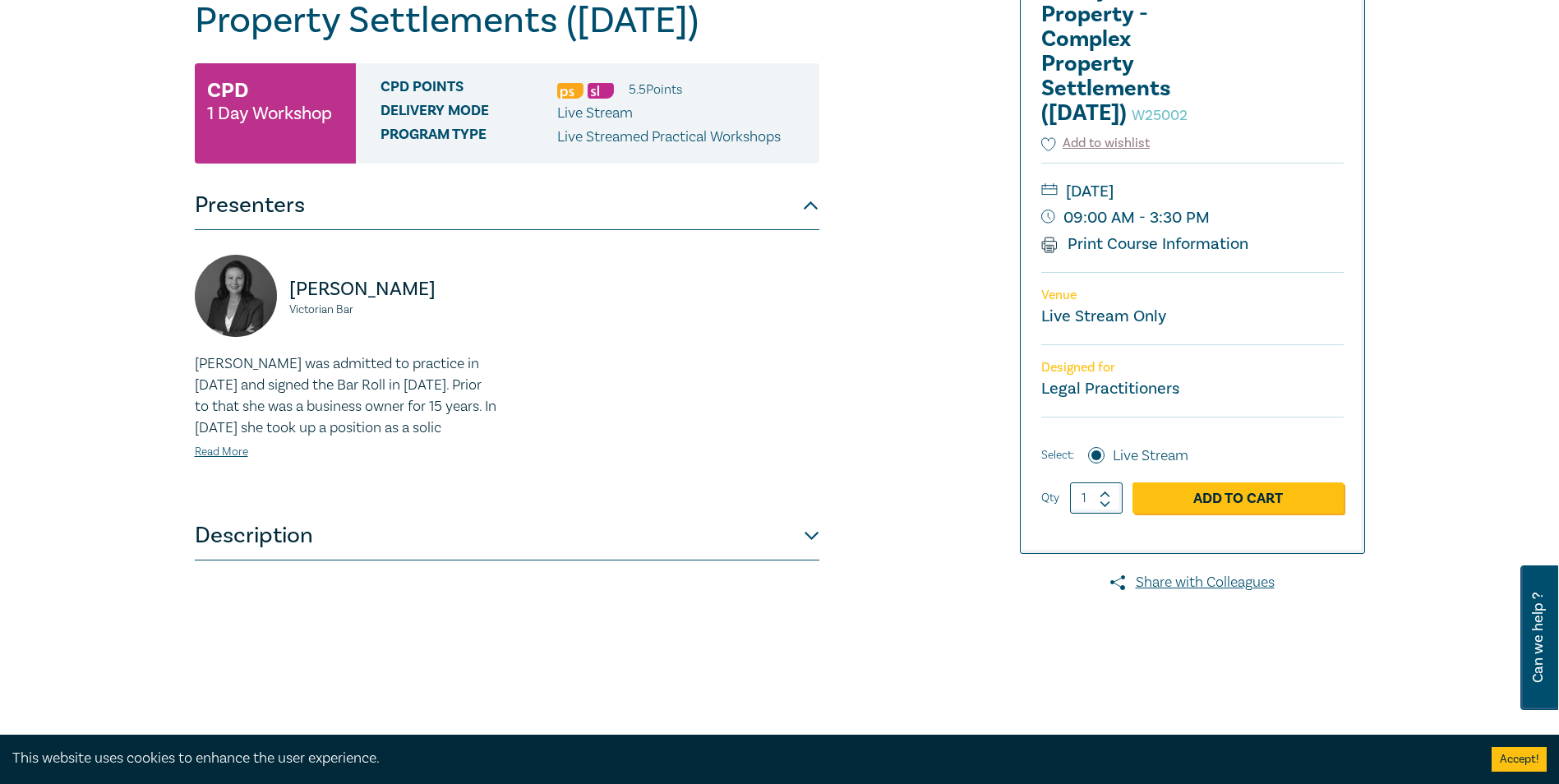
scroll to position [247, 0]
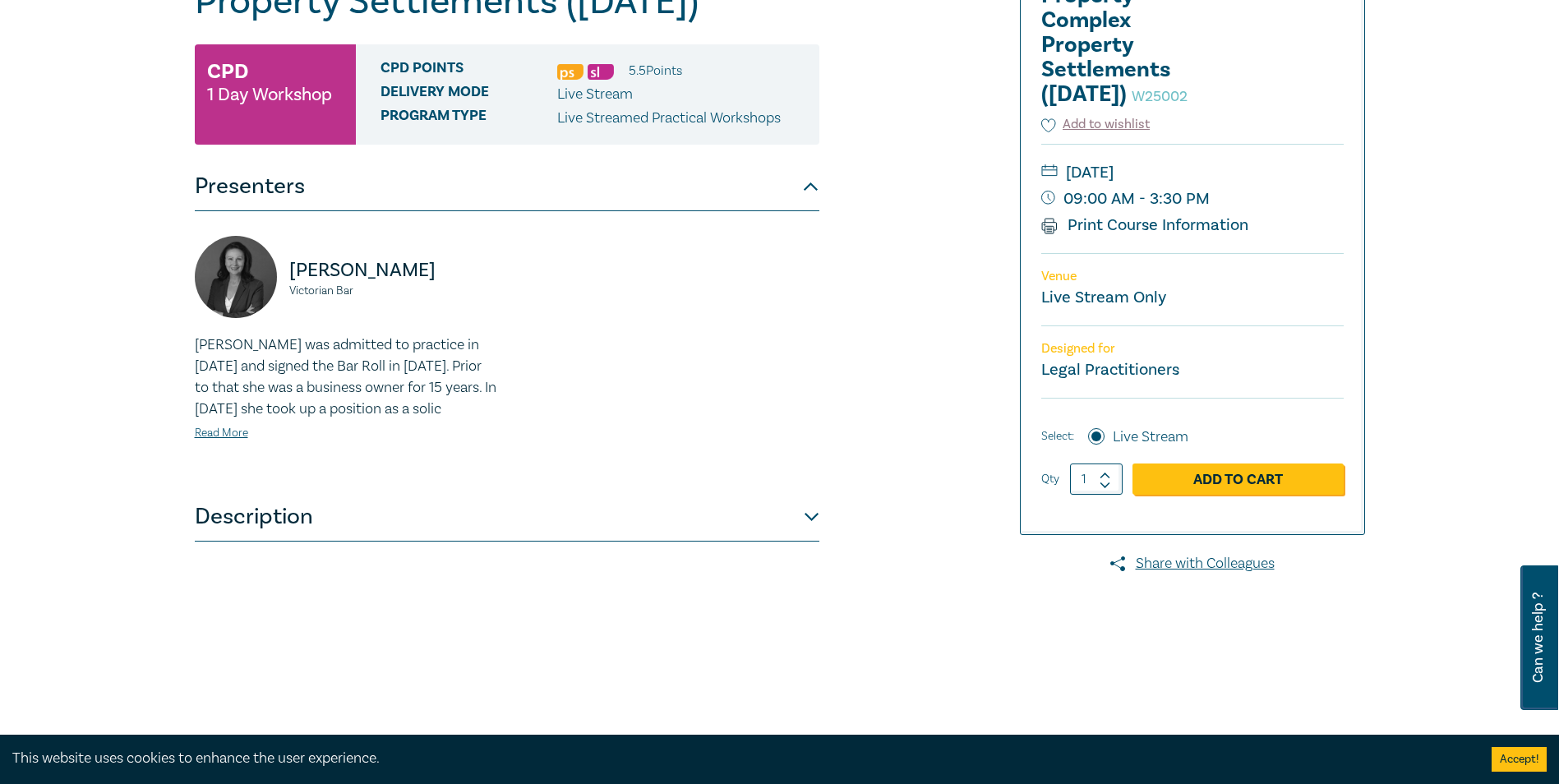
click at [577, 631] on div "Family Law Property - Complex Property Settlements ([DATE]) W25002 CPD 1 Day Wo…" at bounding box center [507, 348] width 624 height 821
click at [556, 542] on button "Description" at bounding box center [507, 516] width 624 height 50
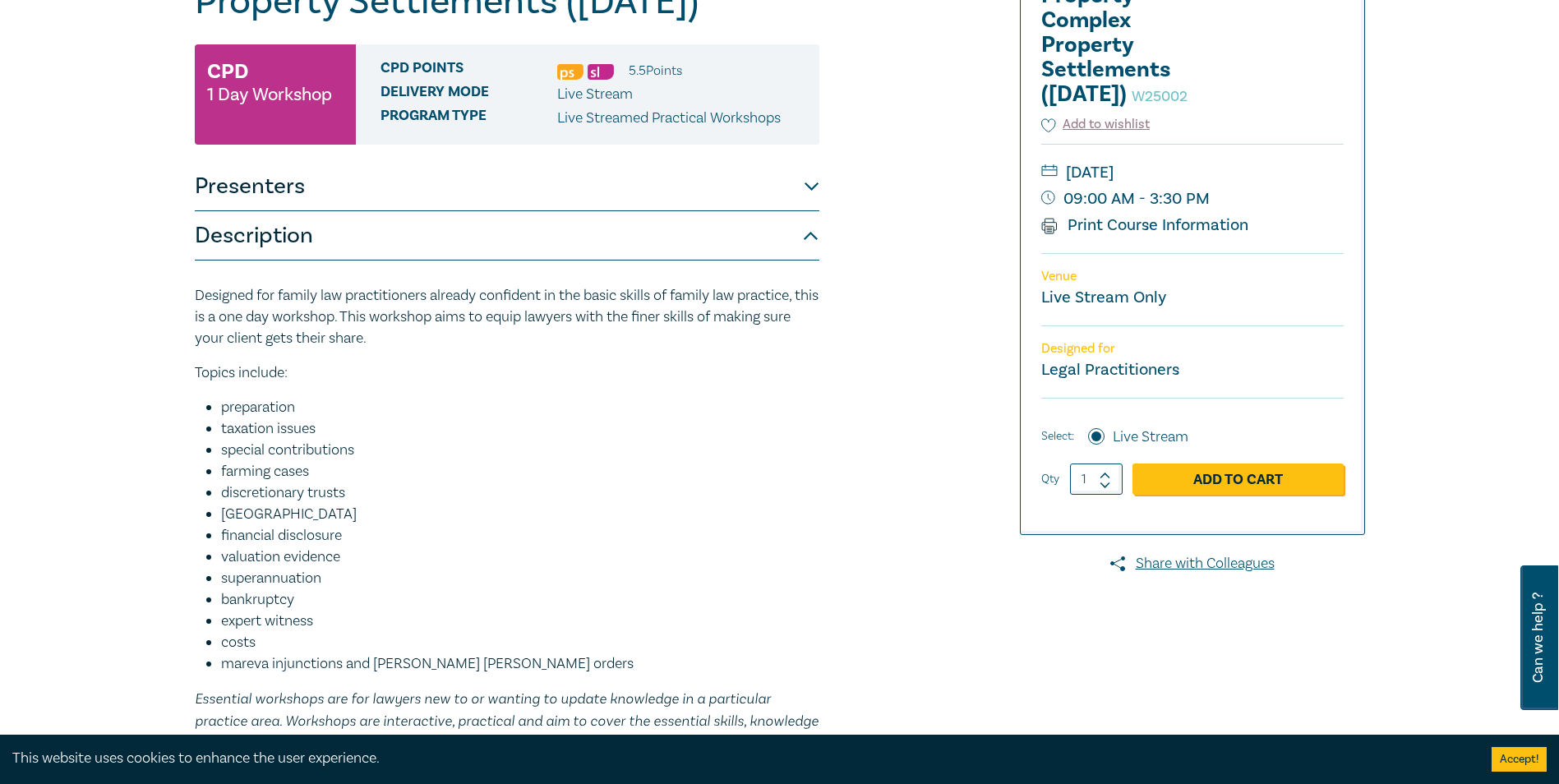
drag, startPoint x: 269, startPoint y: 634, endPoint x: 223, endPoint y: 500, distance: 141.7
click at [220, 497] on ul "preparation taxation issues special contributions farming cases discretionary t…" at bounding box center [507, 535] width 624 height 278
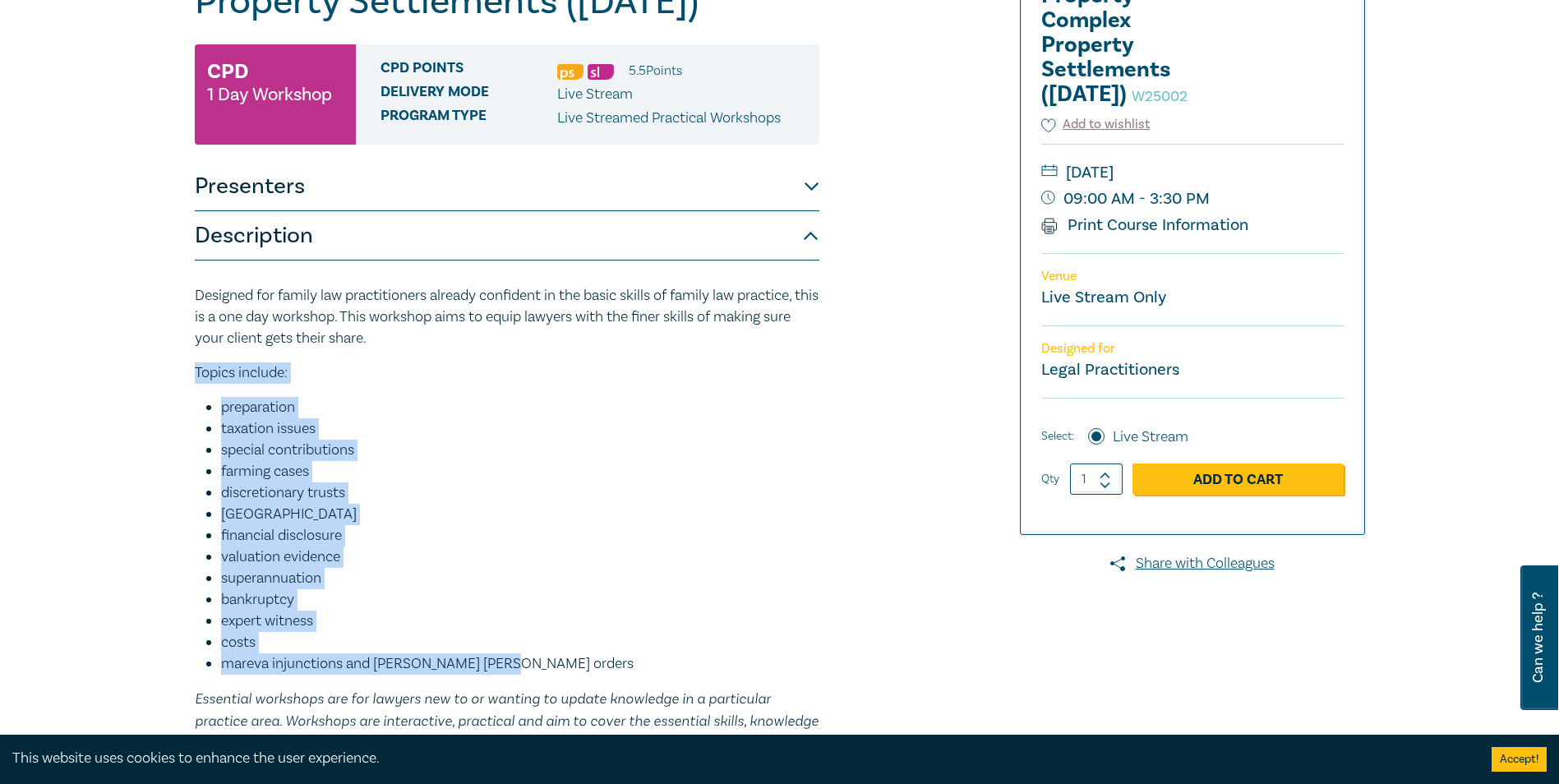
drag, startPoint x: 441, startPoint y: 633, endPoint x: 194, endPoint y: 364, distance: 365.2
click at [195, 364] on div "Designed for family law practitioners already confident in the basic skills of …" at bounding box center [507, 519] width 624 height 469
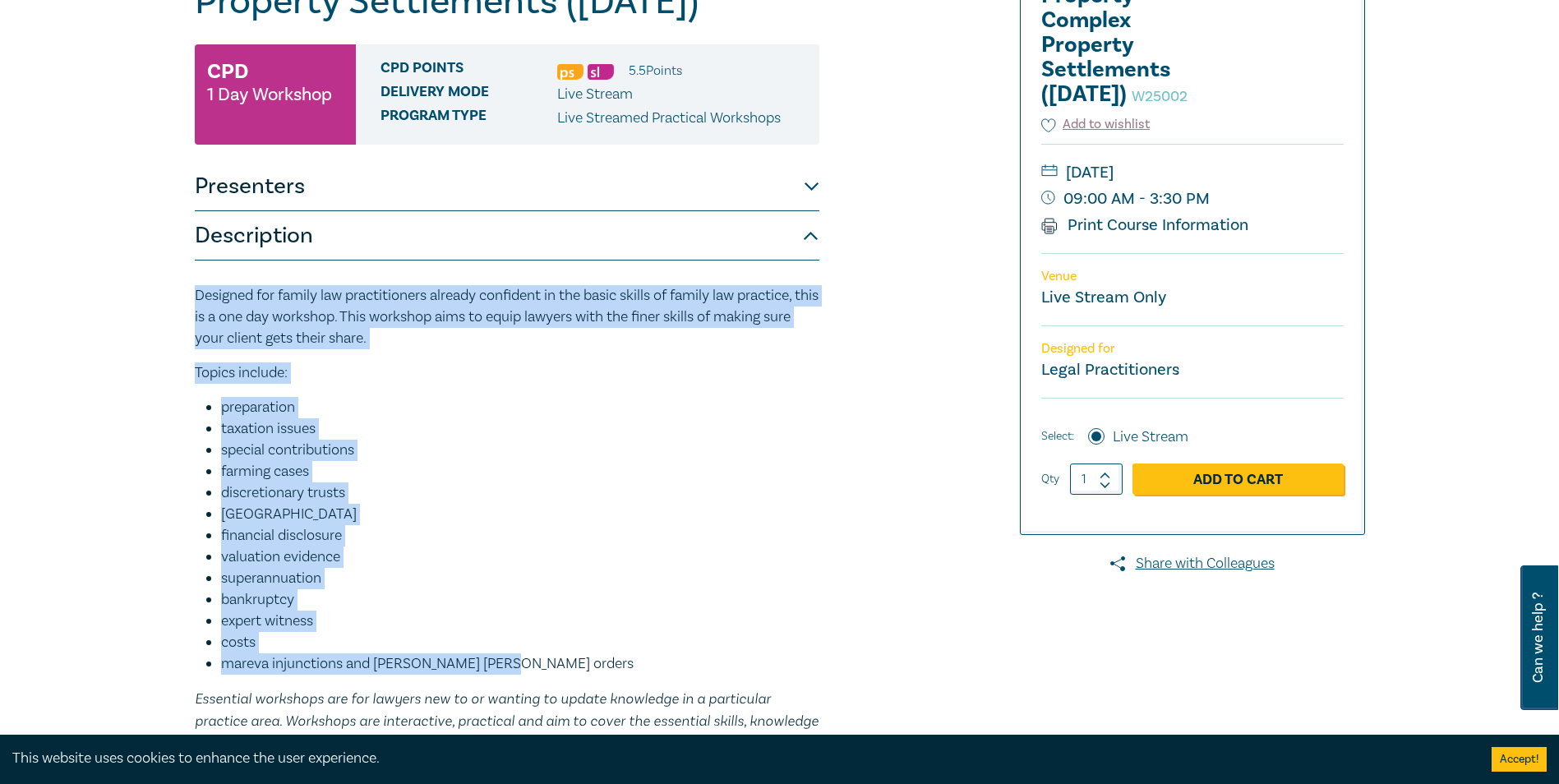
drag, startPoint x: 192, startPoint y: 290, endPoint x: 498, endPoint y: 669, distance: 487.1
click at [498, 669] on div "Family Law Property - Complex Property Settlements (Sept 2025) W25002 CPD 1 Day…" at bounding box center [581, 364] width 794 height 855
copy div "Designed for family law practitioners already confident in the basic skills of …"
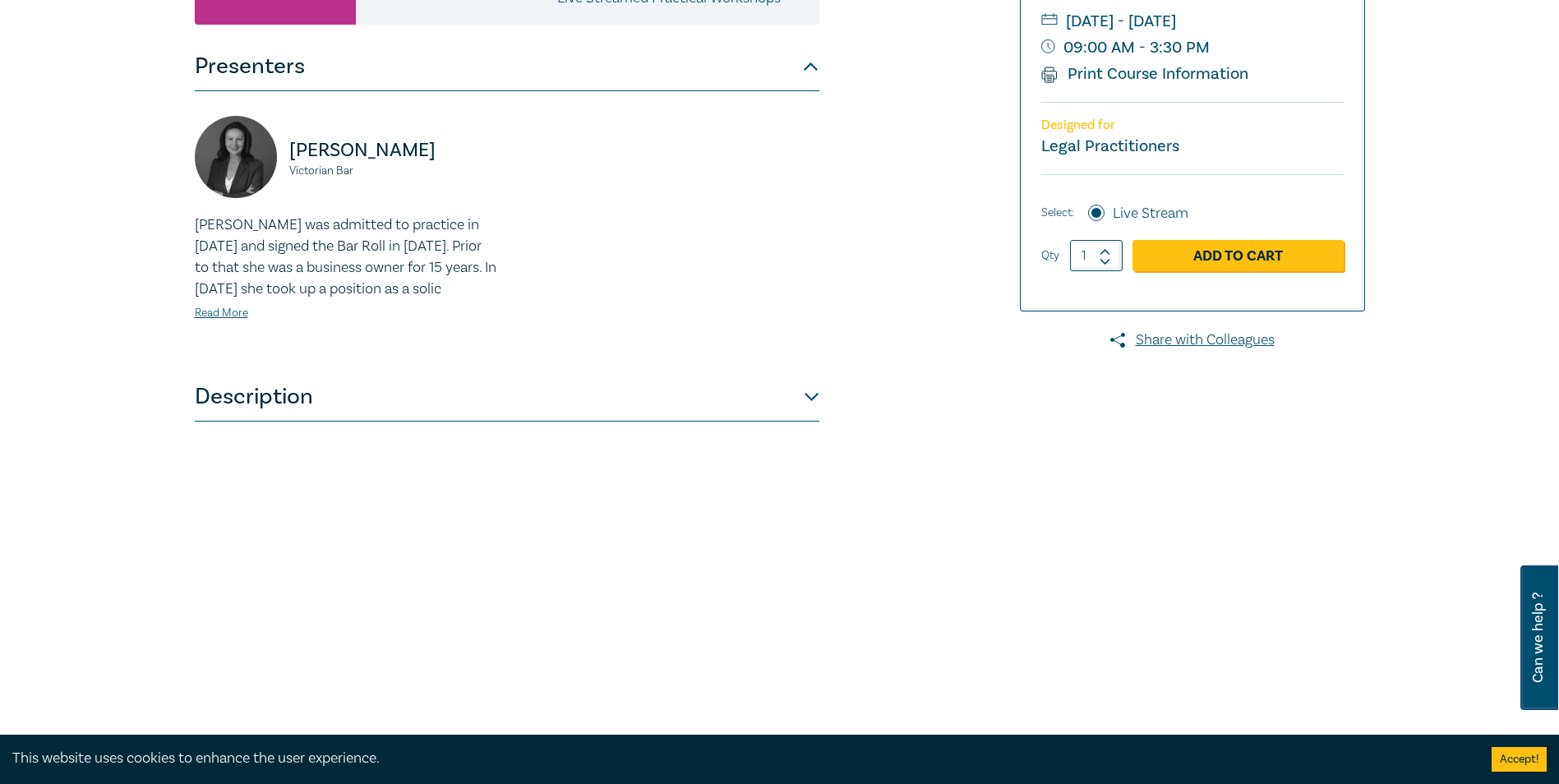
scroll to position [328, 0]
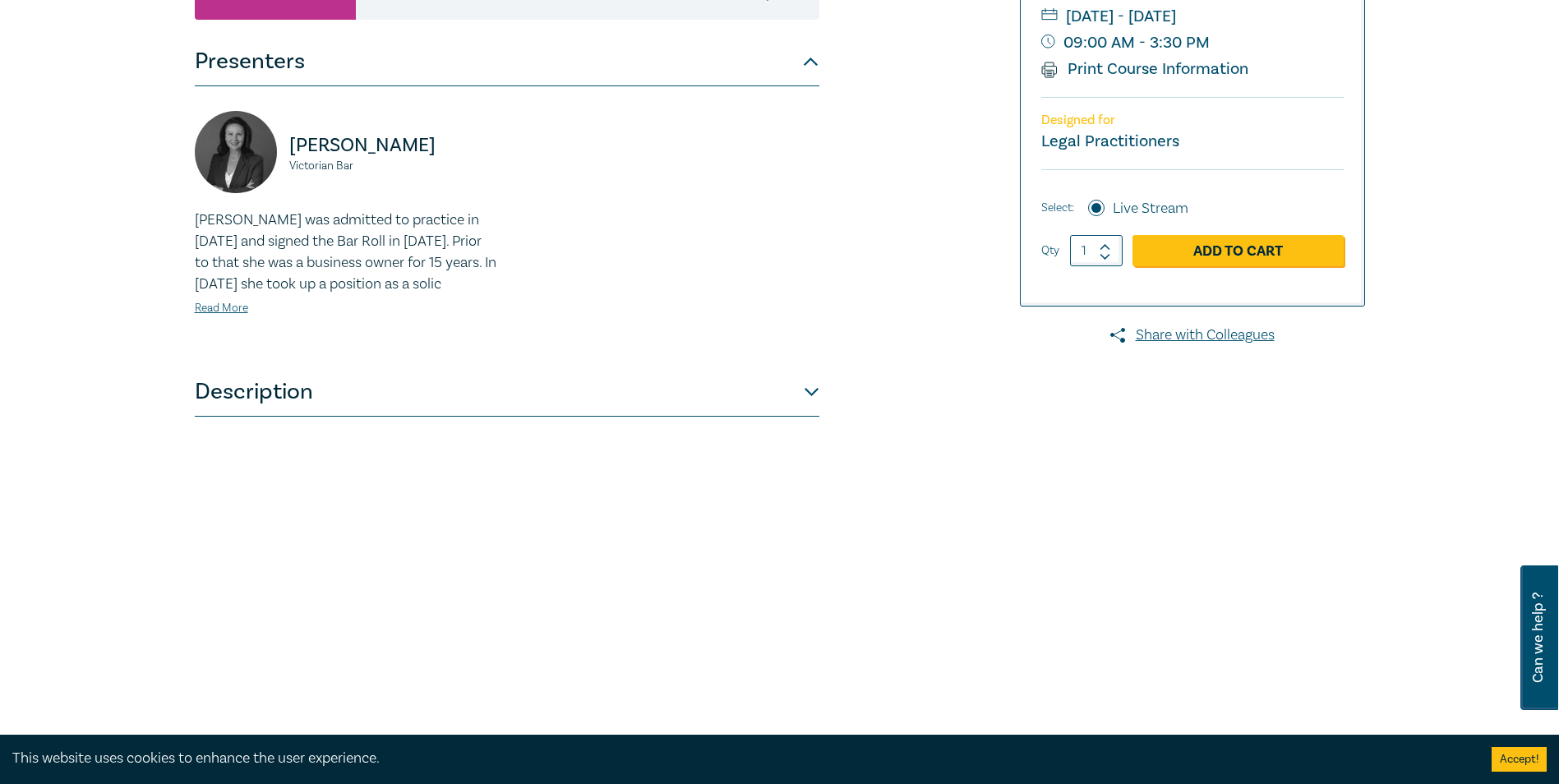
click at [415, 343] on div "Panayiota Karnis Victorian Bar Pat Karnis was admitted to practice in August 20…" at bounding box center [346, 227] width 322 height 231
click at [395, 417] on button "Description" at bounding box center [507, 392] width 624 height 50
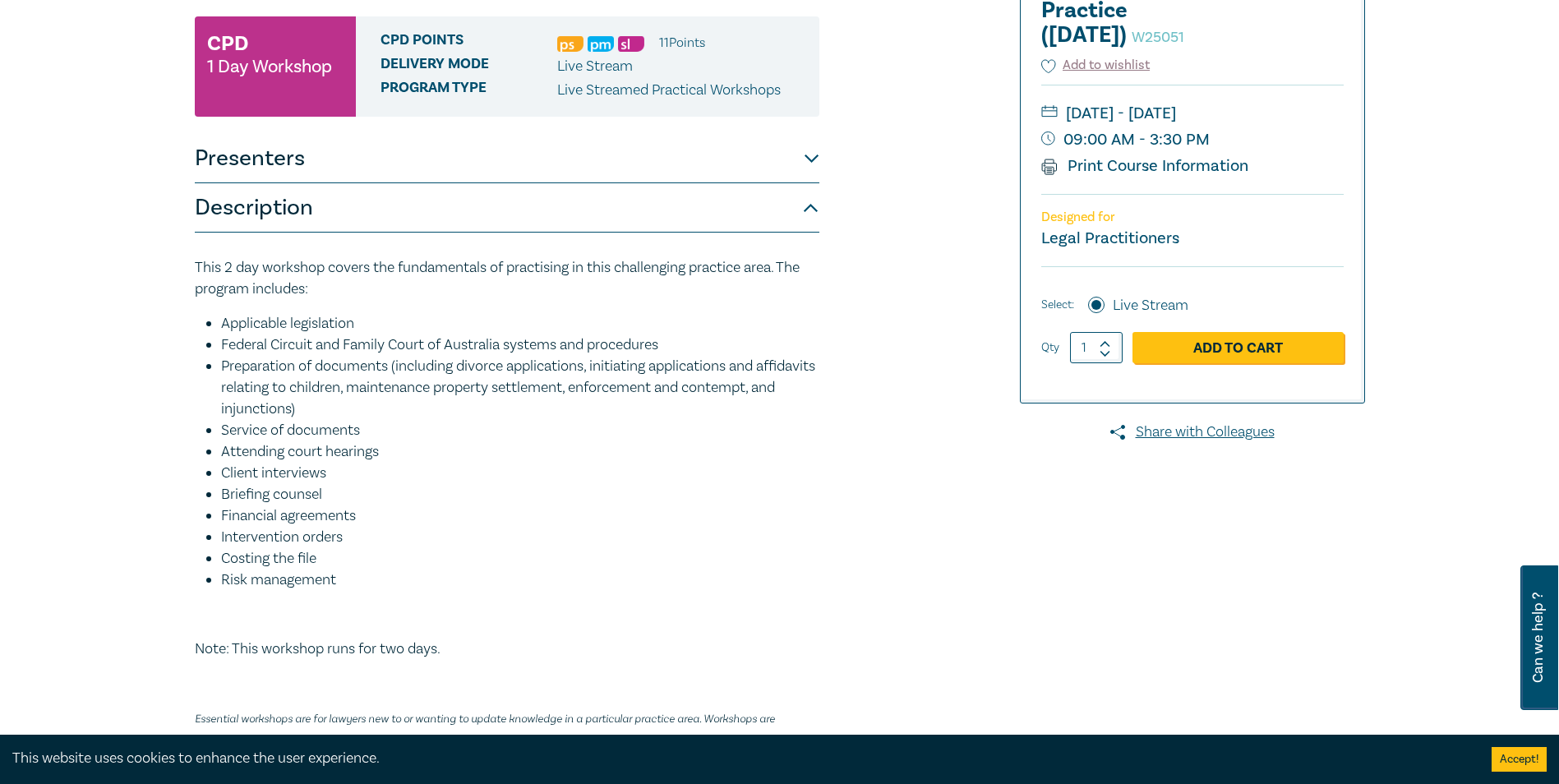
scroll to position [247, 0]
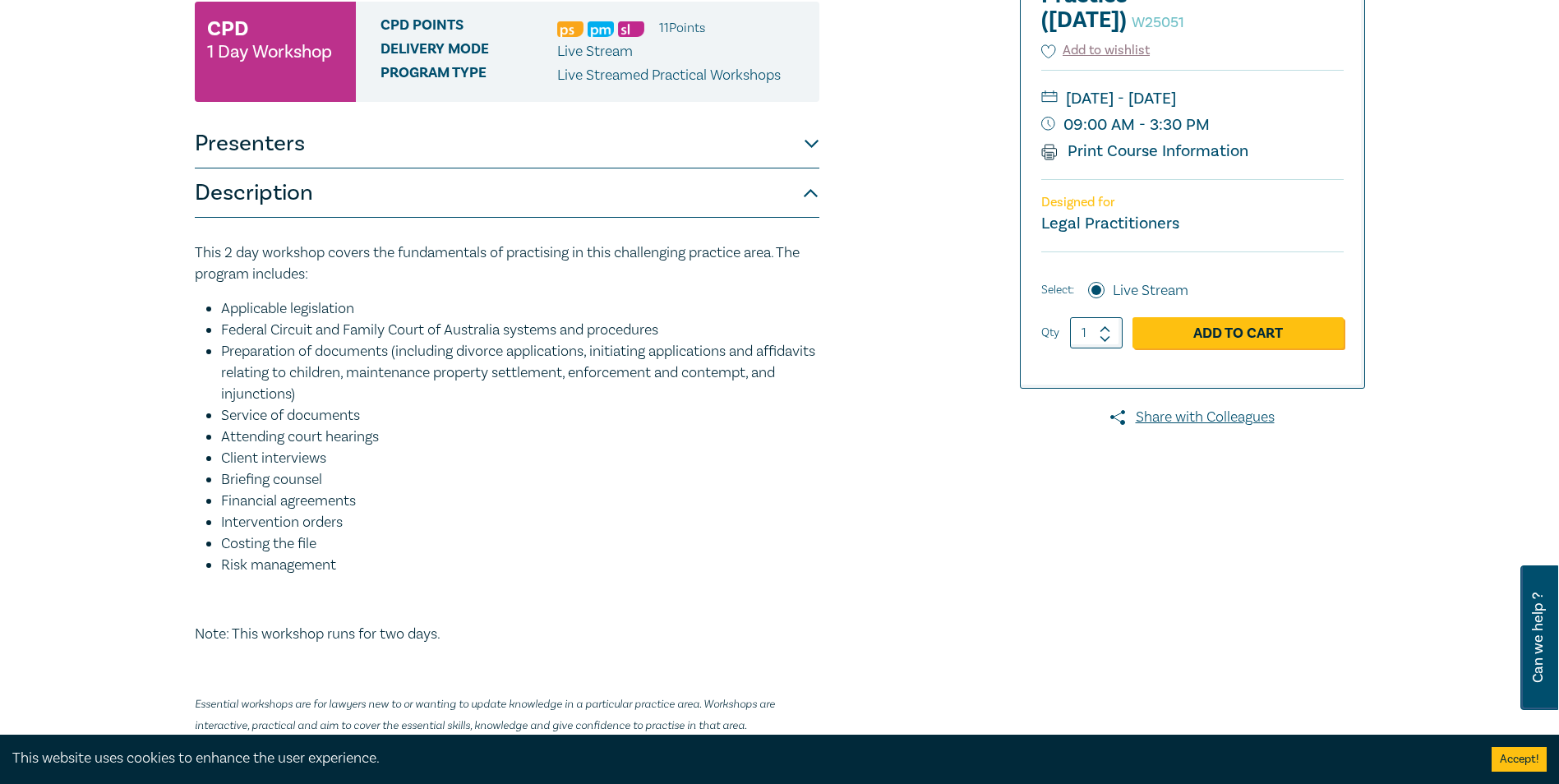
click at [556, 168] on button "Presenters" at bounding box center [507, 144] width 624 height 50
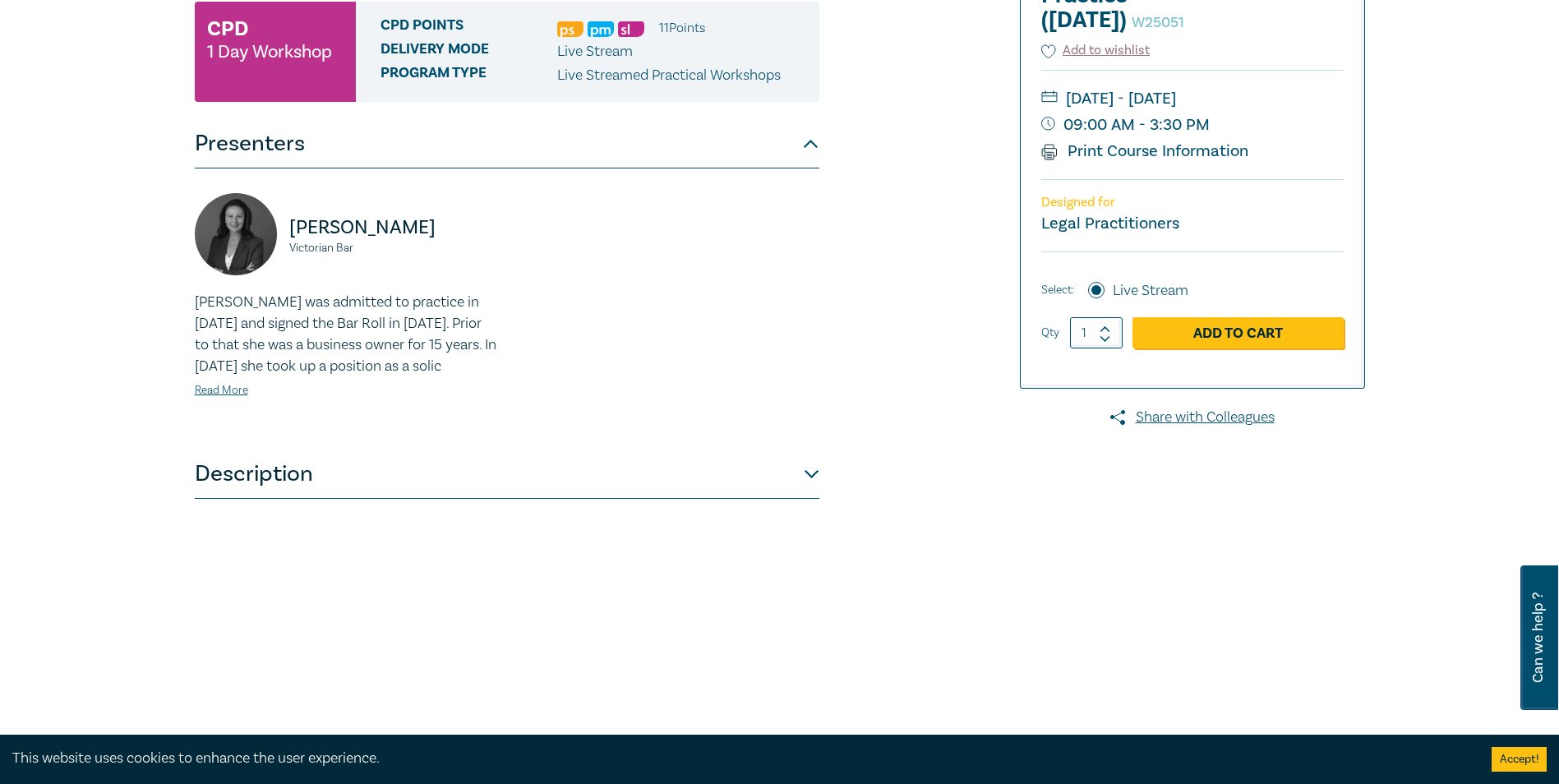
click at [457, 498] on button "Description" at bounding box center [507, 474] width 624 height 50
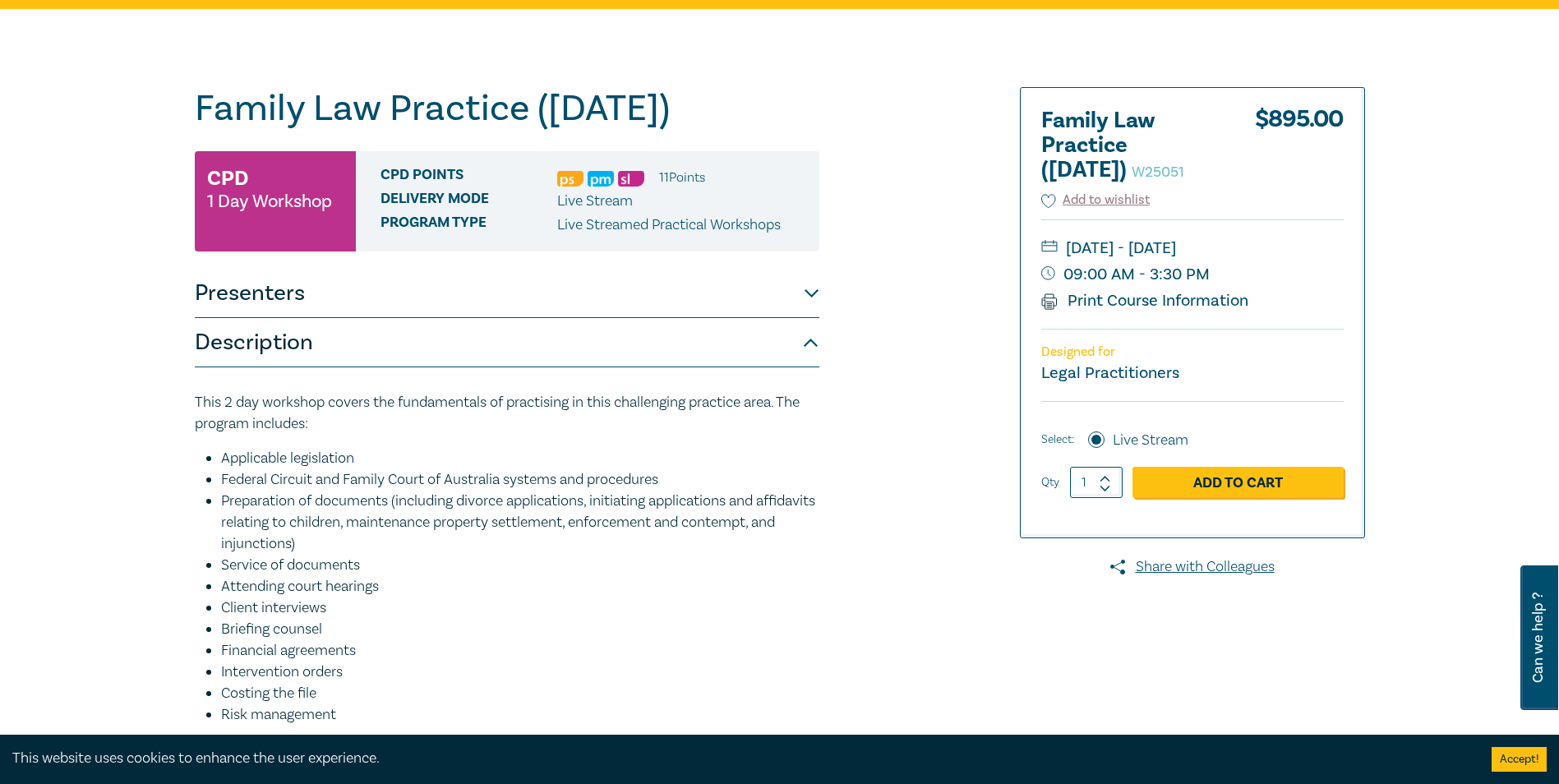
scroll to position [0, 0]
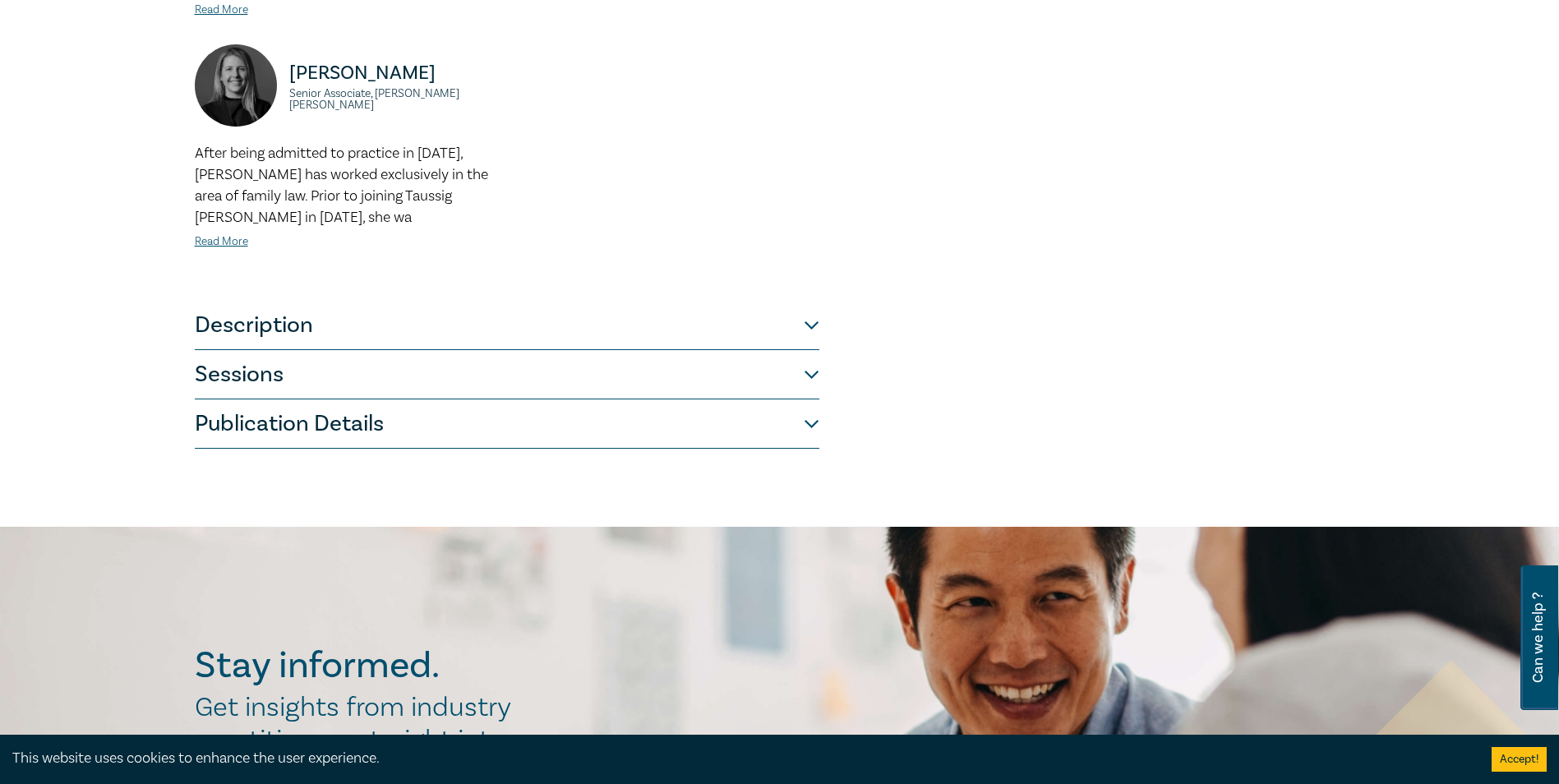
scroll to position [1233, 0]
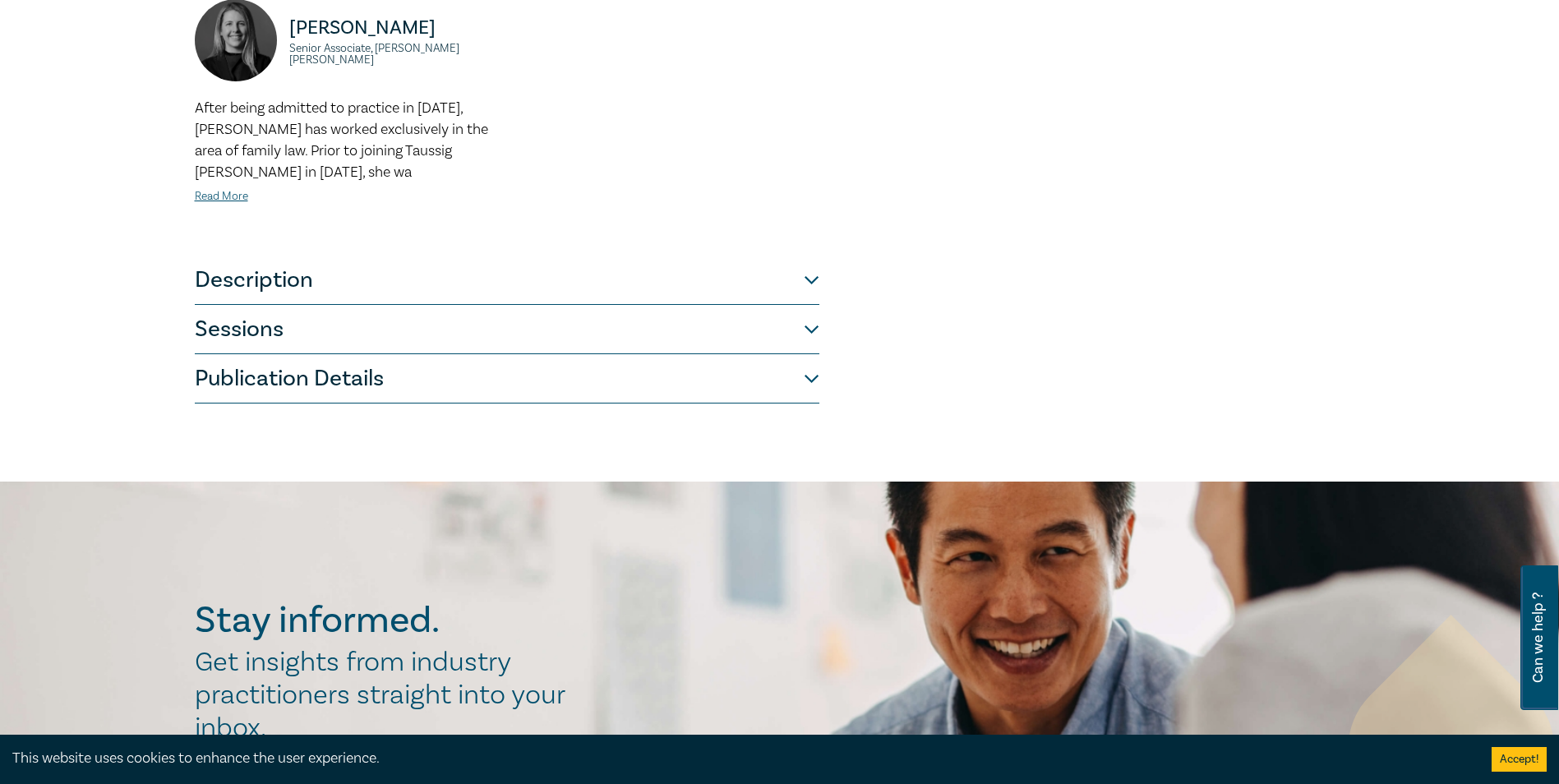
click at [537, 305] on button "Sessions" at bounding box center [507, 329] width 624 height 50
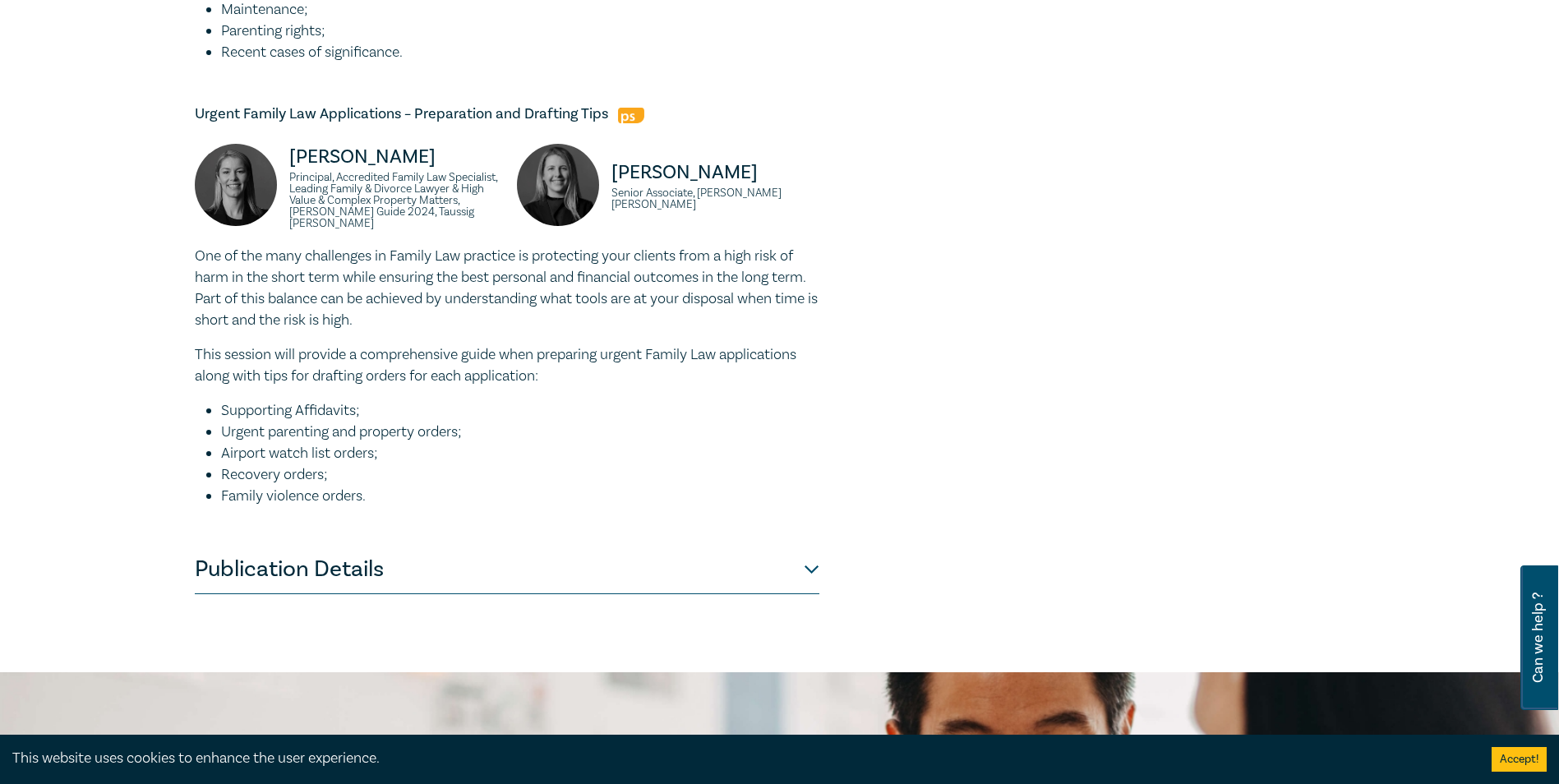
scroll to position [1712, 0]
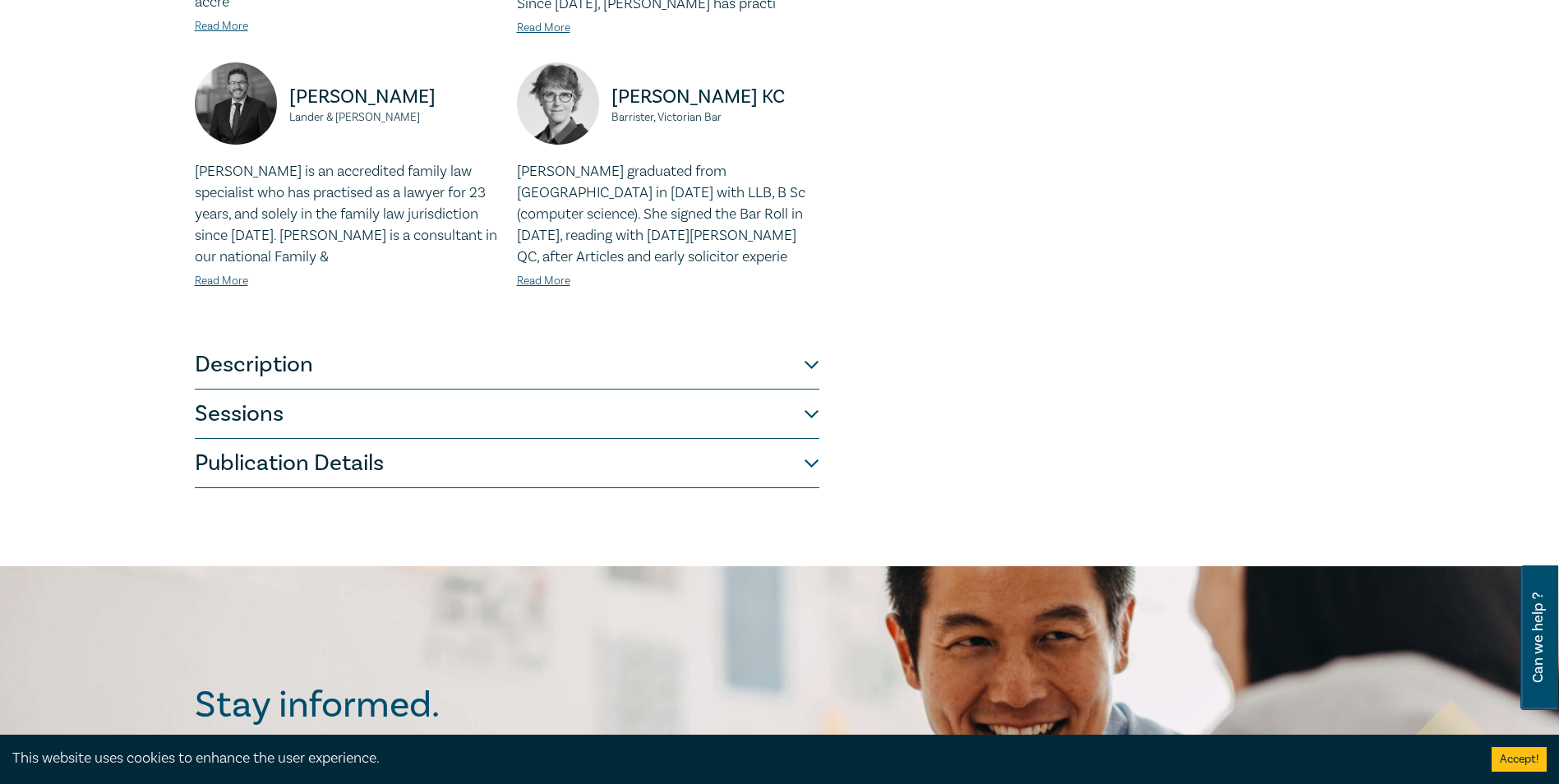
scroll to position [657, 0]
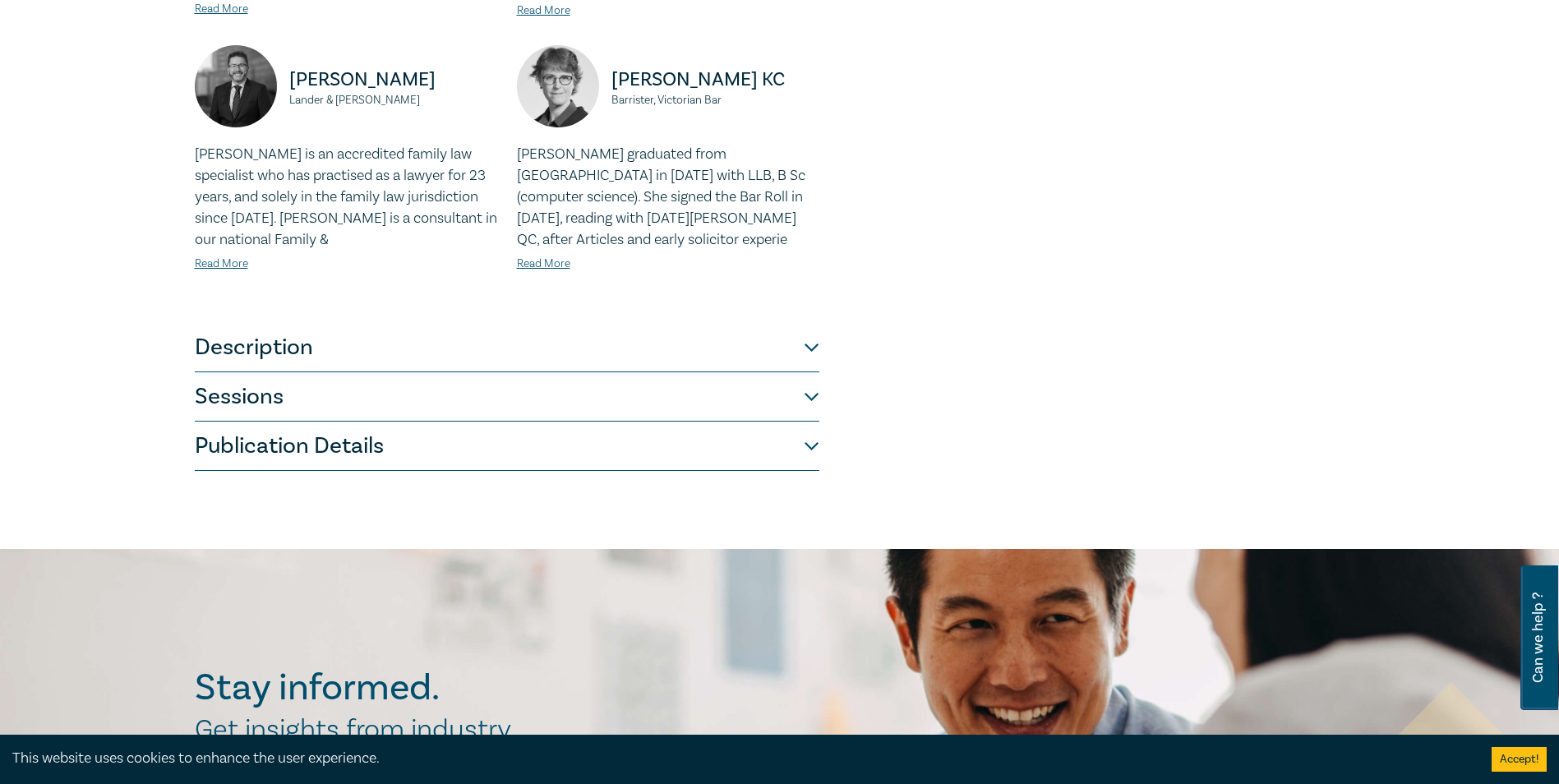
click at [443, 376] on button "Sessions" at bounding box center [507, 396] width 624 height 50
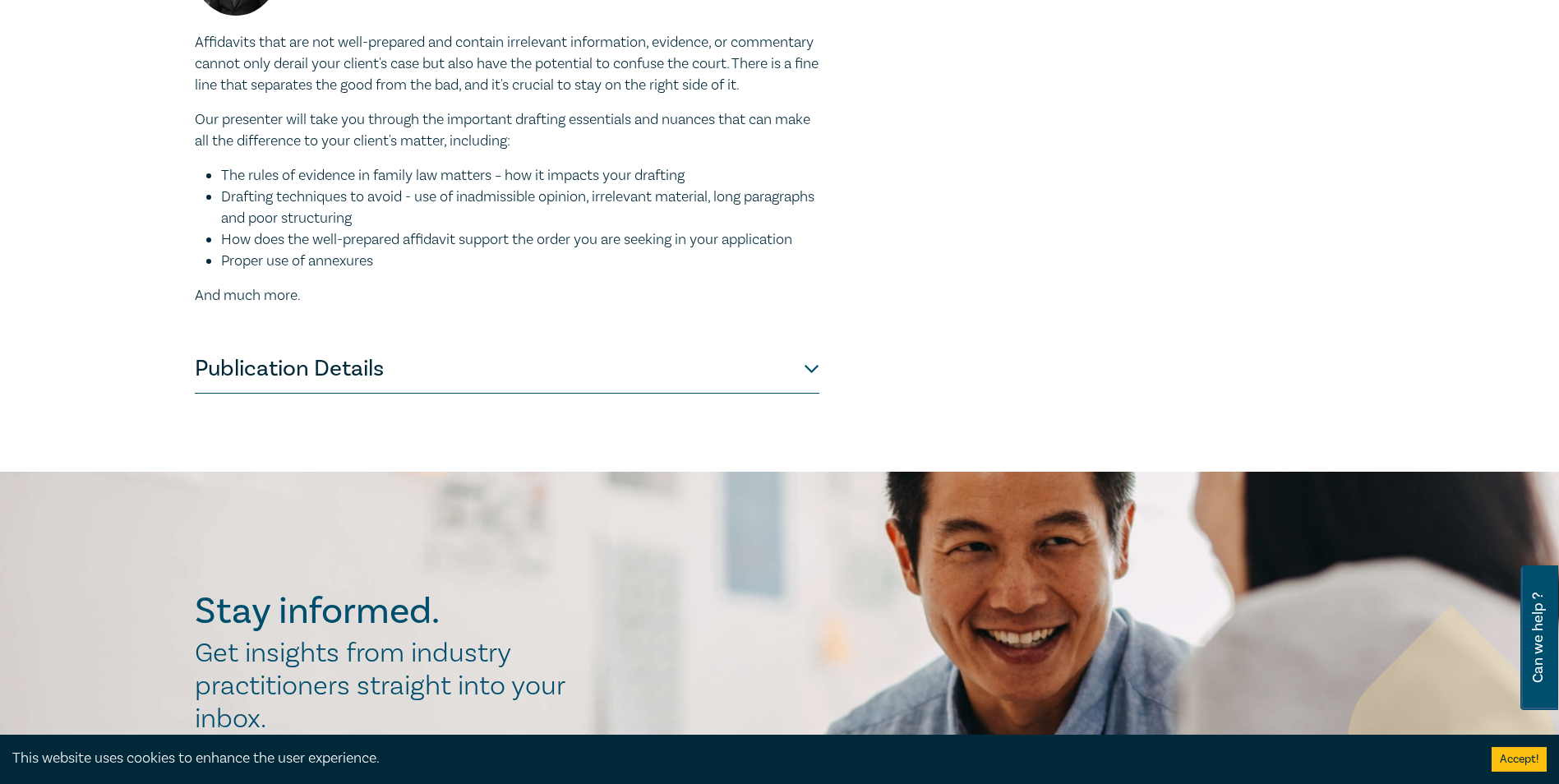
scroll to position [1561, 0]
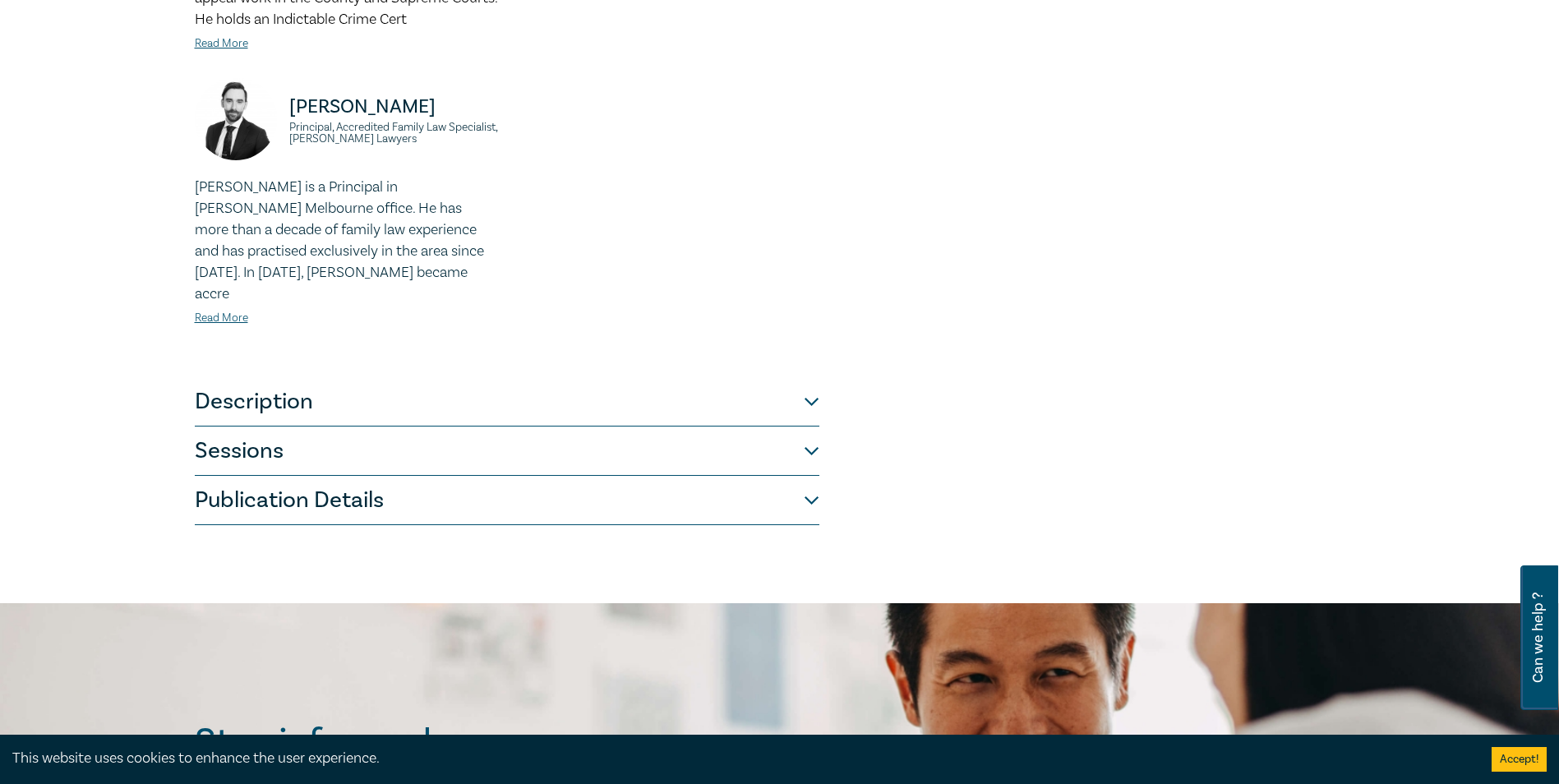
click at [383, 426] on button "Sessions" at bounding box center [507, 450] width 624 height 50
